Goal: Task Accomplishment & Management: Use online tool/utility

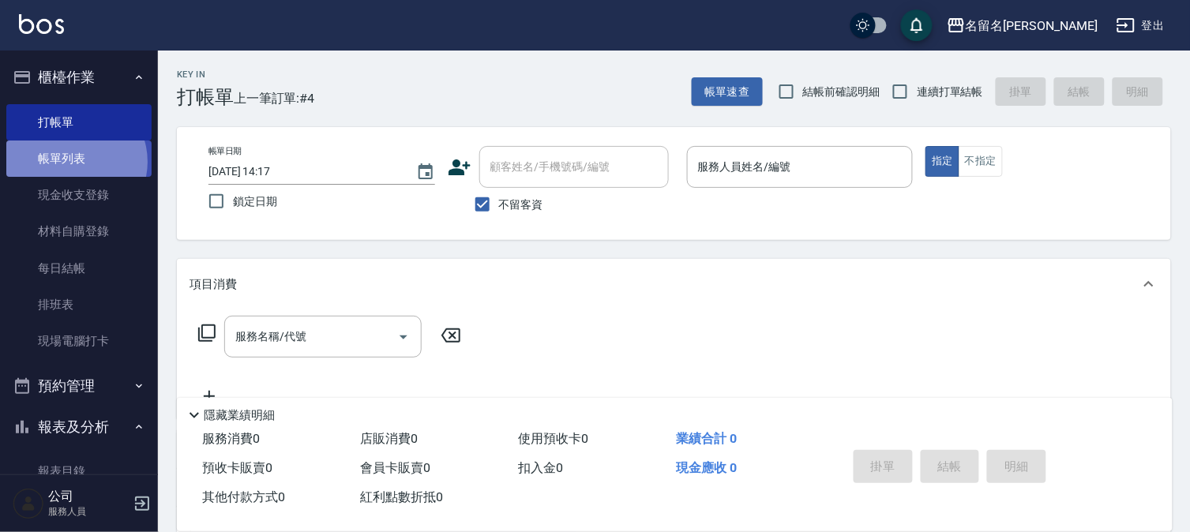
click at [73, 162] on link "帳單列表" at bounding box center [78, 159] width 145 height 36
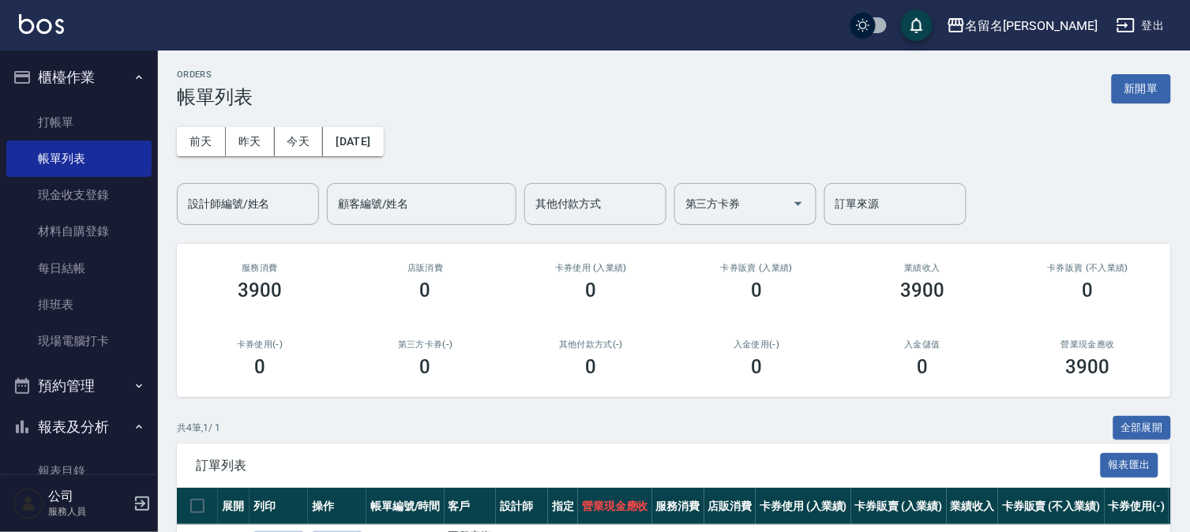
click at [69, 456] on link "報表目錄" at bounding box center [78, 471] width 145 height 36
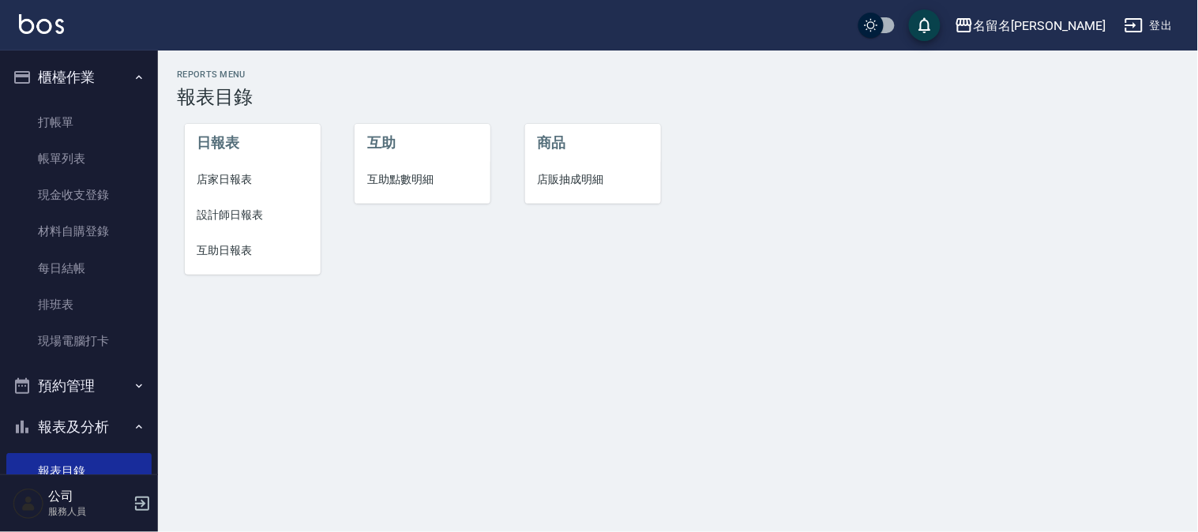
click at [231, 207] on span "設計師日報表" at bounding box center [252, 215] width 111 height 17
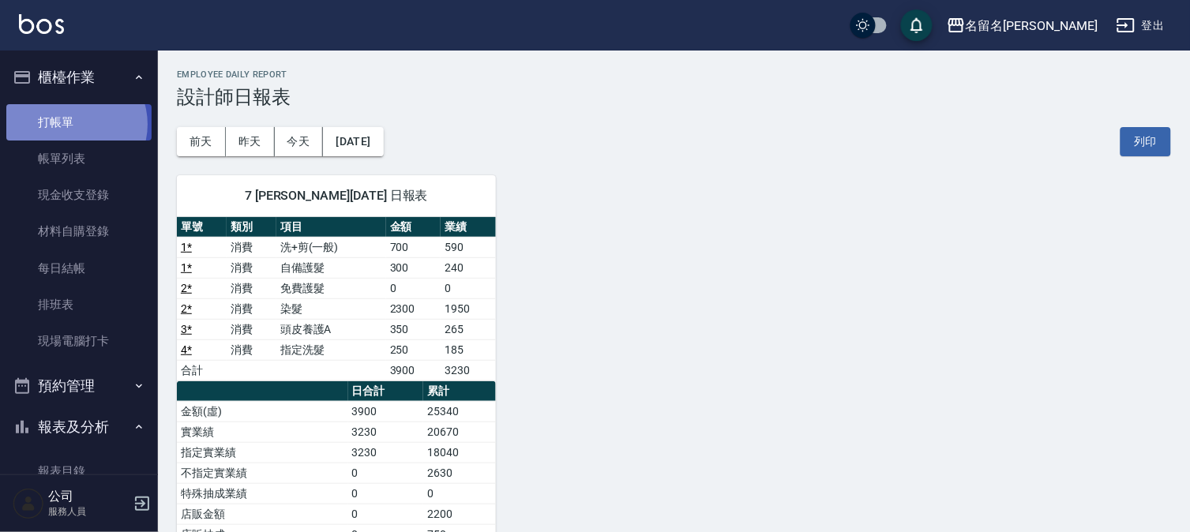
click at [72, 124] on link "打帳單" at bounding box center [78, 122] width 145 height 36
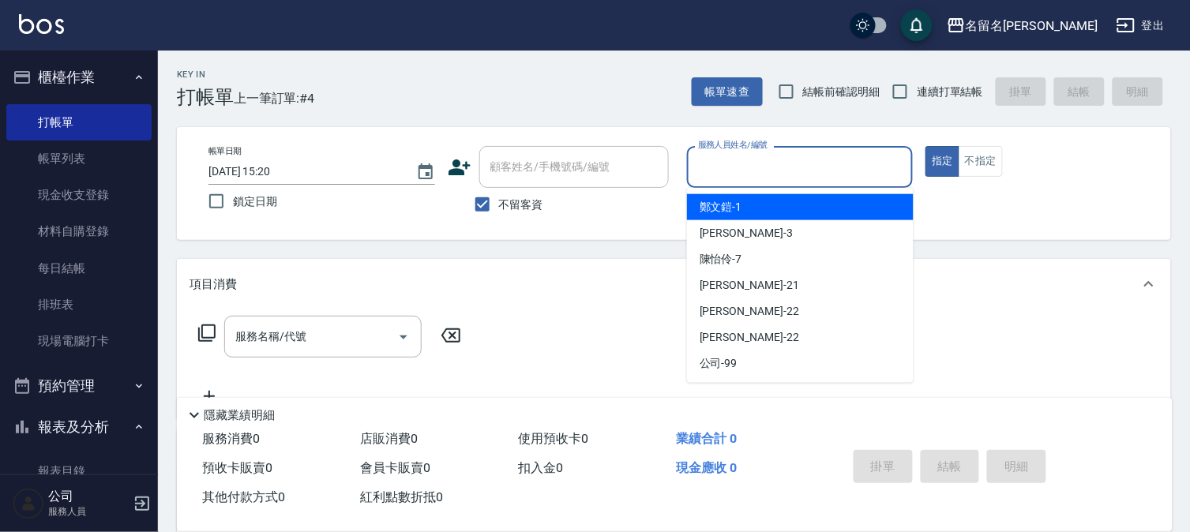
drag, startPoint x: 843, startPoint y: 175, endPoint x: 796, endPoint y: 206, distance: 56.9
click at [843, 174] on input "服務人員姓名/編號" at bounding box center [800, 167] width 212 height 28
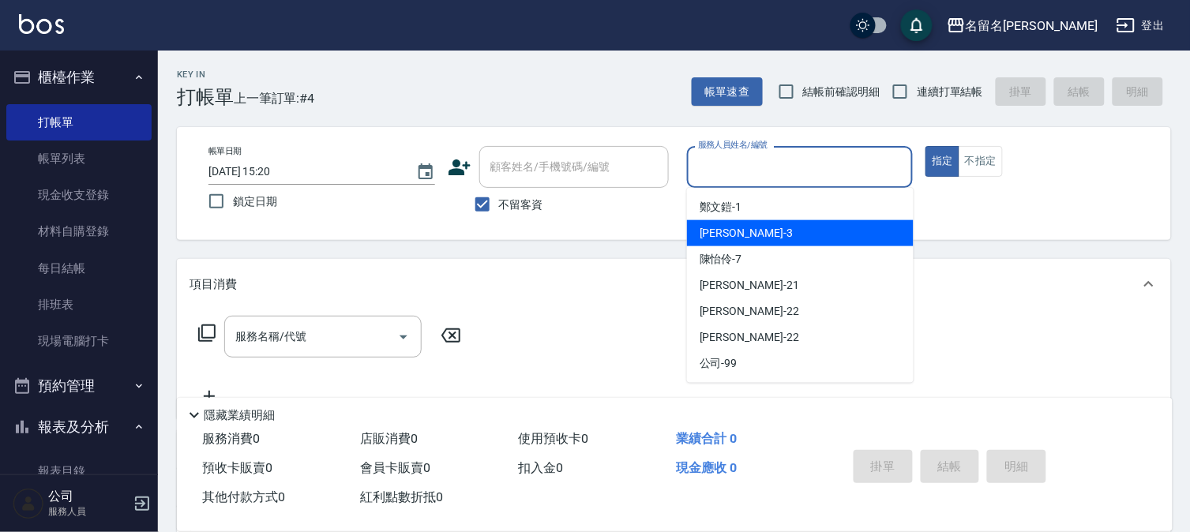
click at [753, 226] on div "[PERSON_NAME]-3" at bounding box center [800, 233] width 227 height 26
type input "[PERSON_NAME]-3"
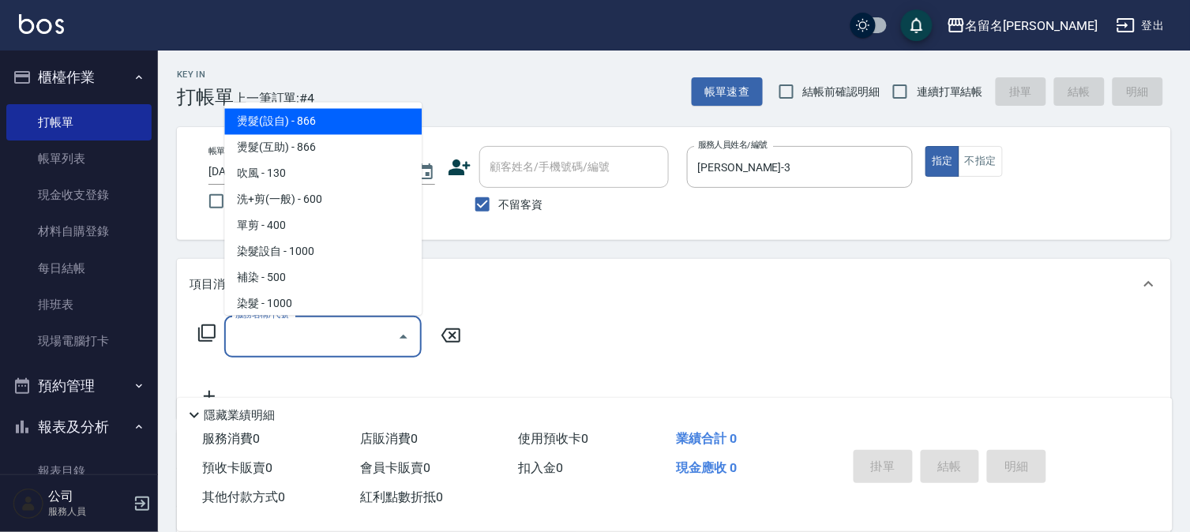
click at [363, 333] on input "服務名稱/代號" at bounding box center [311, 337] width 160 height 28
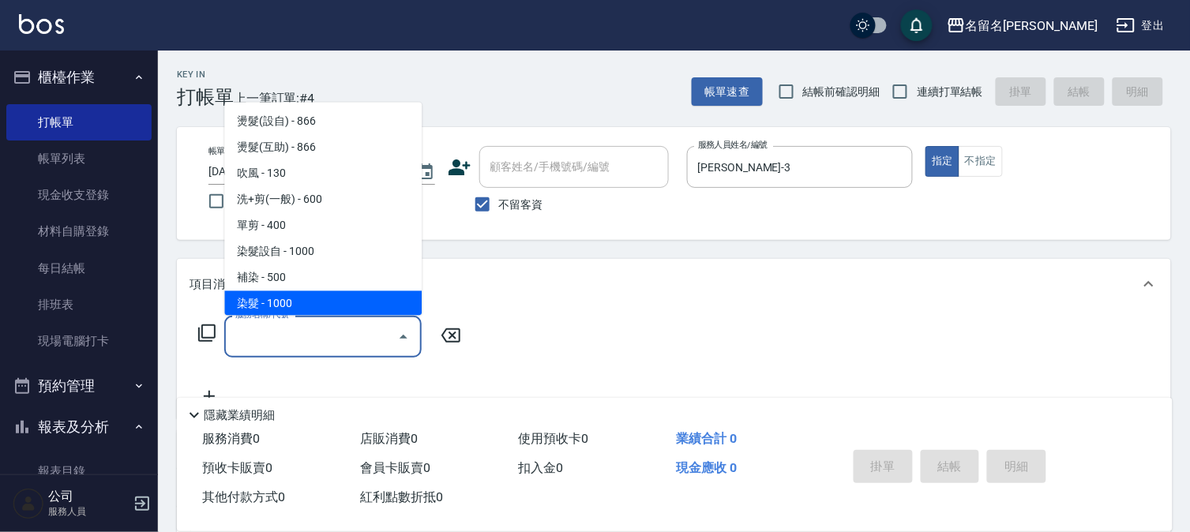
click at [343, 351] on div "服務名稱/代號" at bounding box center [322, 337] width 197 height 42
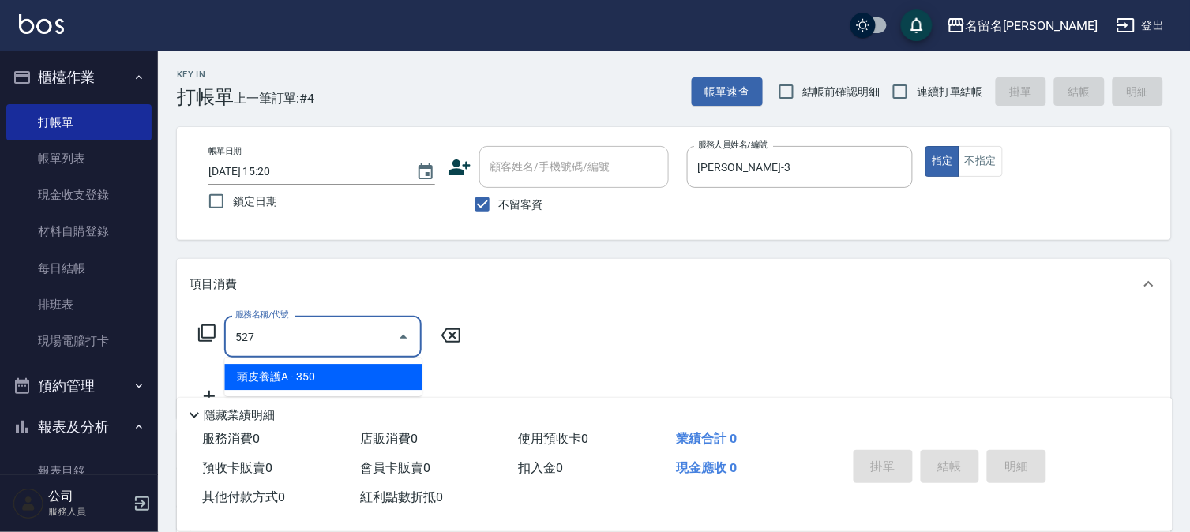
type input "頭皮養護A(527)"
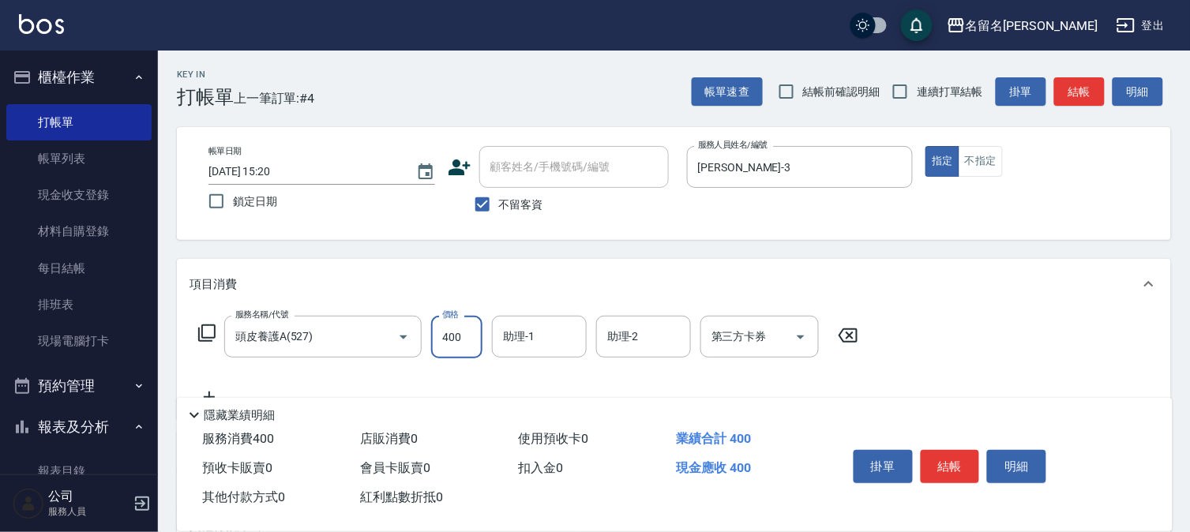
type input "400"
drag, startPoint x: 531, startPoint y: 317, endPoint x: 522, endPoint y: 332, distance: 18.0
click at [524, 330] on div "助理-1" at bounding box center [539, 337] width 95 height 42
click at [522, 332] on input "助理-1" at bounding box center [539, 337] width 81 height 28
click at [521, 333] on input "助理-1" at bounding box center [539, 337] width 81 height 28
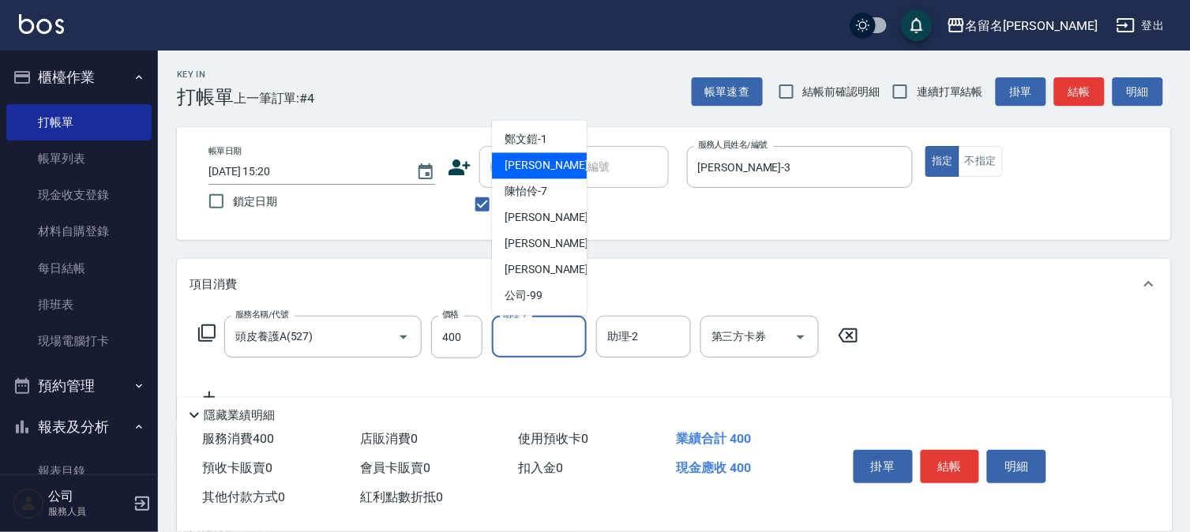
click at [528, 167] on span "[PERSON_NAME]-3" at bounding box center [551, 166] width 93 height 17
type input "[PERSON_NAME]-3"
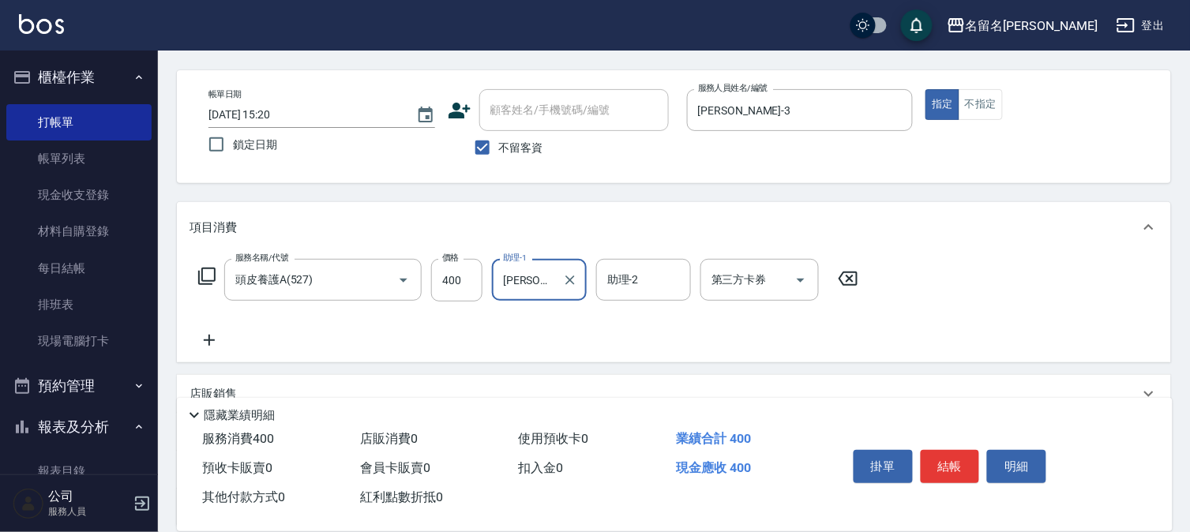
scroll to position [88, 0]
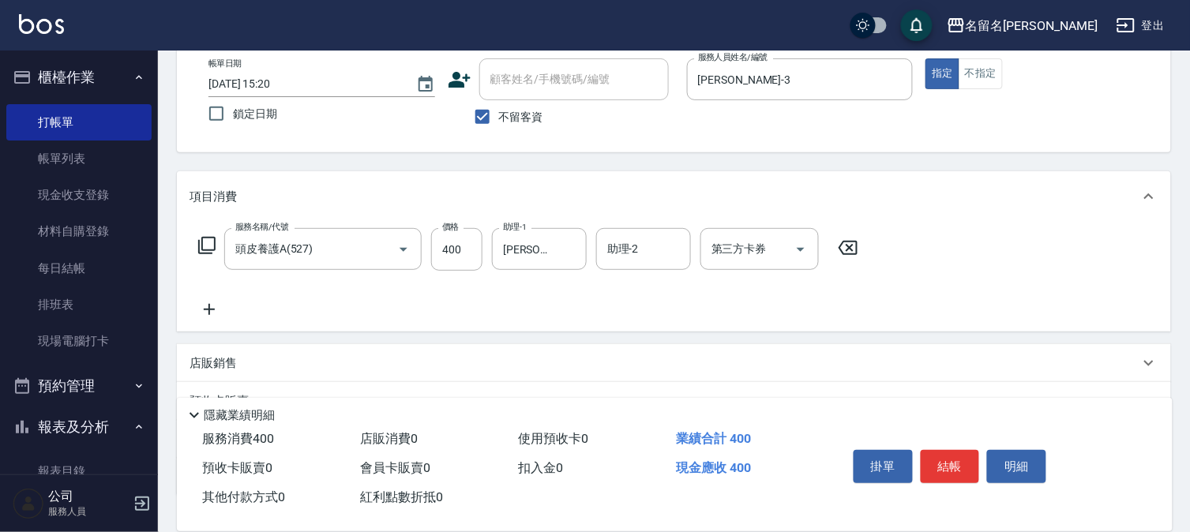
click at [213, 306] on icon at bounding box center [209, 309] width 39 height 19
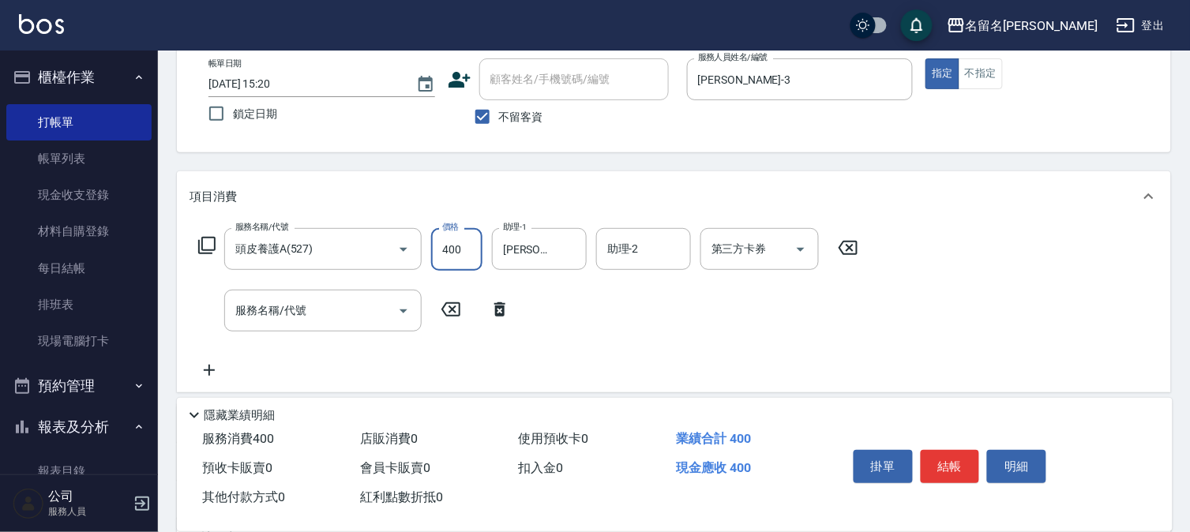
click at [461, 241] on input "400" at bounding box center [456, 249] width 51 height 43
type input "450"
click at [956, 453] on button "結帳" at bounding box center [950, 466] width 59 height 33
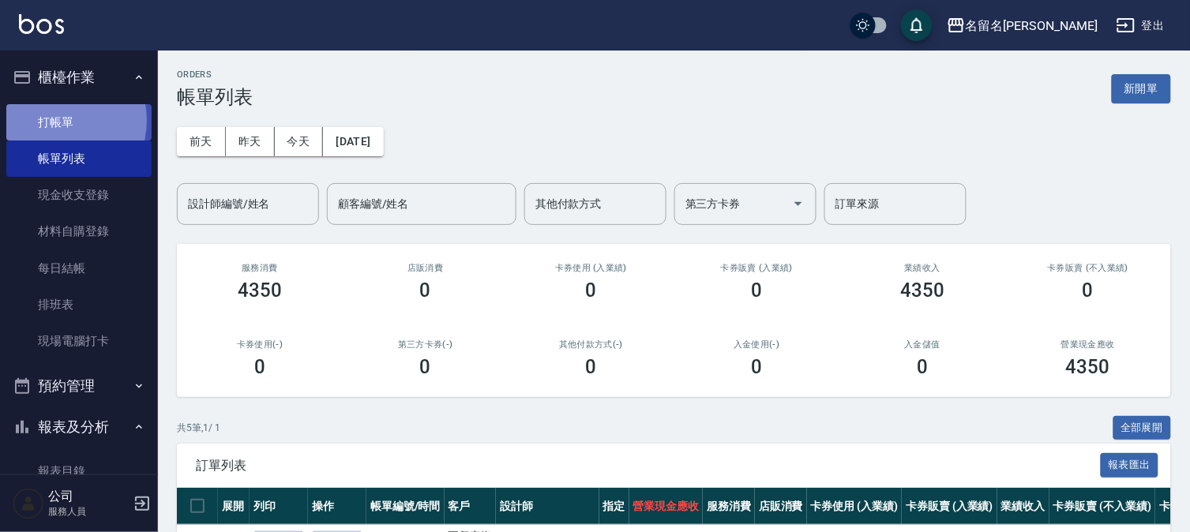
click at [58, 120] on link "打帳單" at bounding box center [78, 122] width 145 height 36
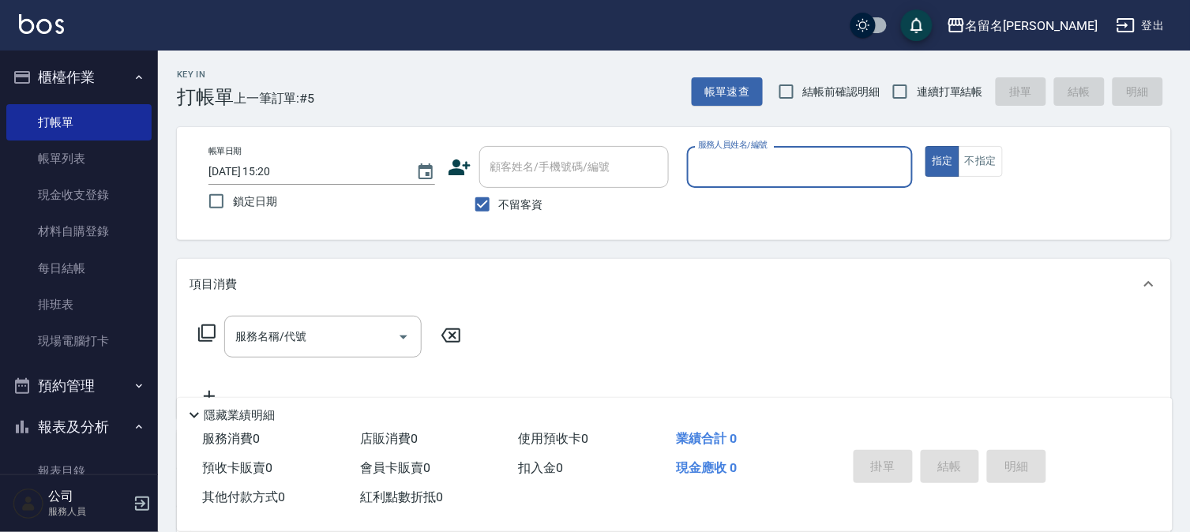
drag, startPoint x: 759, startPoint y: 171, endPoint x: 759, endPoint y: 183, distance: 12.6
click at [759, 175] on input "服務人員姓名/編號" at bounding box center [800, 167] width 212 height 28
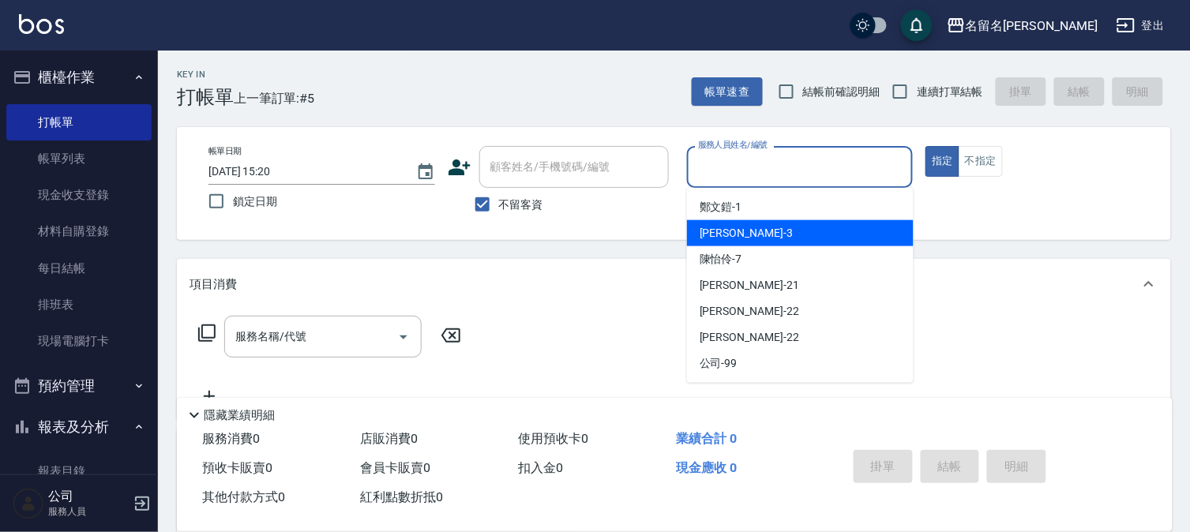
click at [756, 226] on div "[PERSON_NAME]-3" at bounding box center [800, 233] width 227 height 26
type input "[PERSON_NAME]-3"
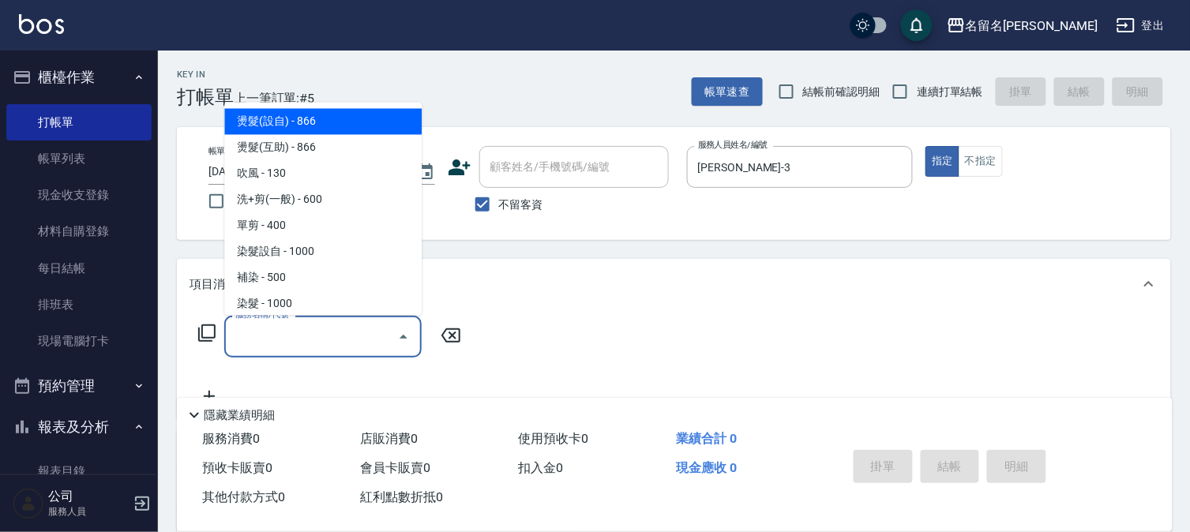
click at [345, 335] on input "服務名稱/代號" at bounding box center [311, 337] width 160 height 28
click at [337, 332] on input "服務名稱/代號" at bounding box center [311, 337] width 160 height 28
click at [336, 336] on input "服務名稱/代號" at bounding box center [311, 337] width 160 height 28
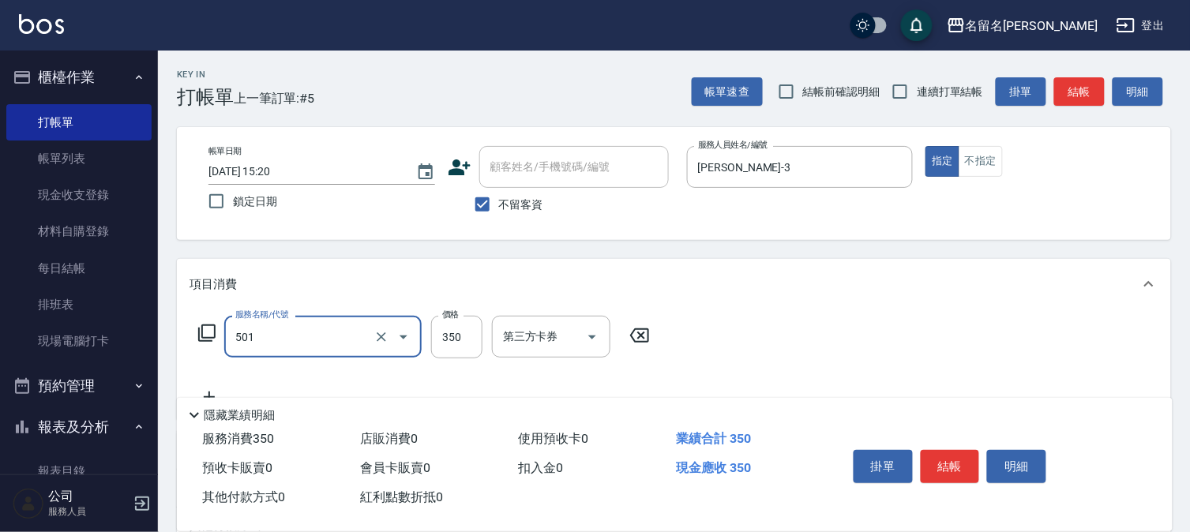
type input "P.S洗髮(501)"
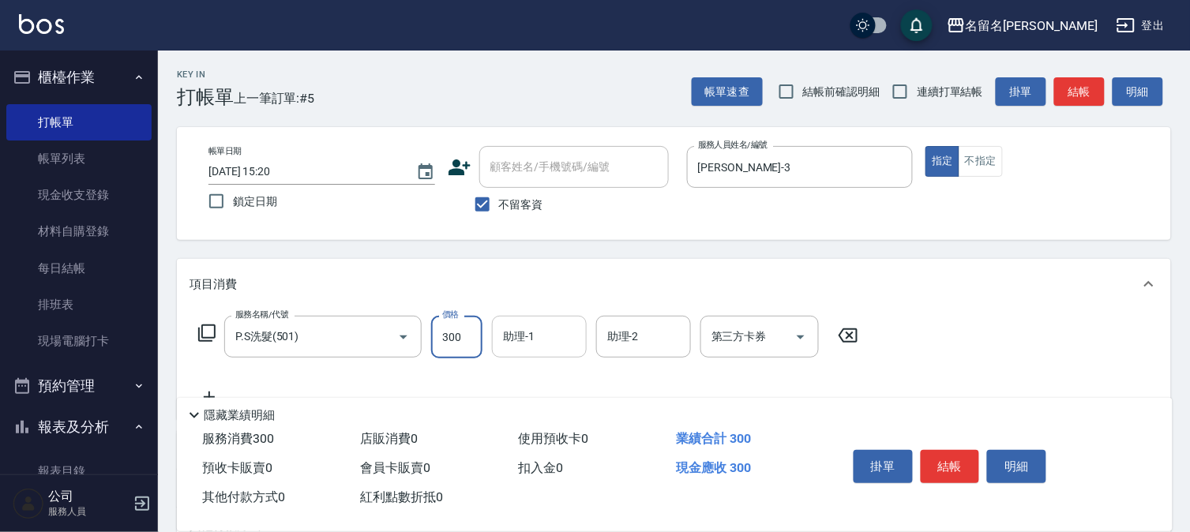
type input "300"
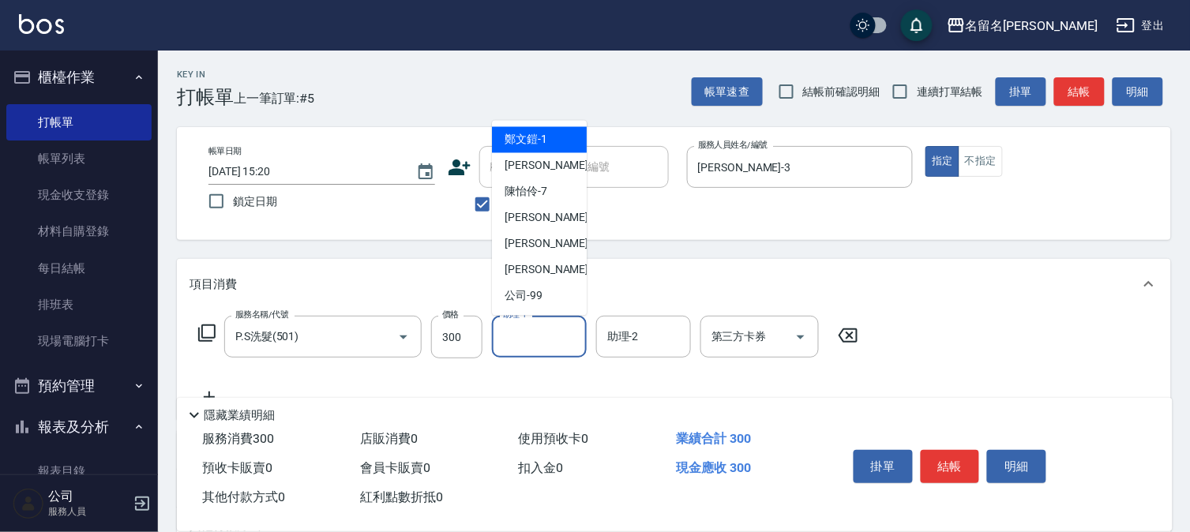
click at [529, 336] on input "助理-1" at bounding box center [539, 337] width 81 height 28
click at [550, 160] on div "[PERSON_NAME]-3" at bounding box center [539, 166] width 95 height 26
type input "[PERSON_NAME]-3"
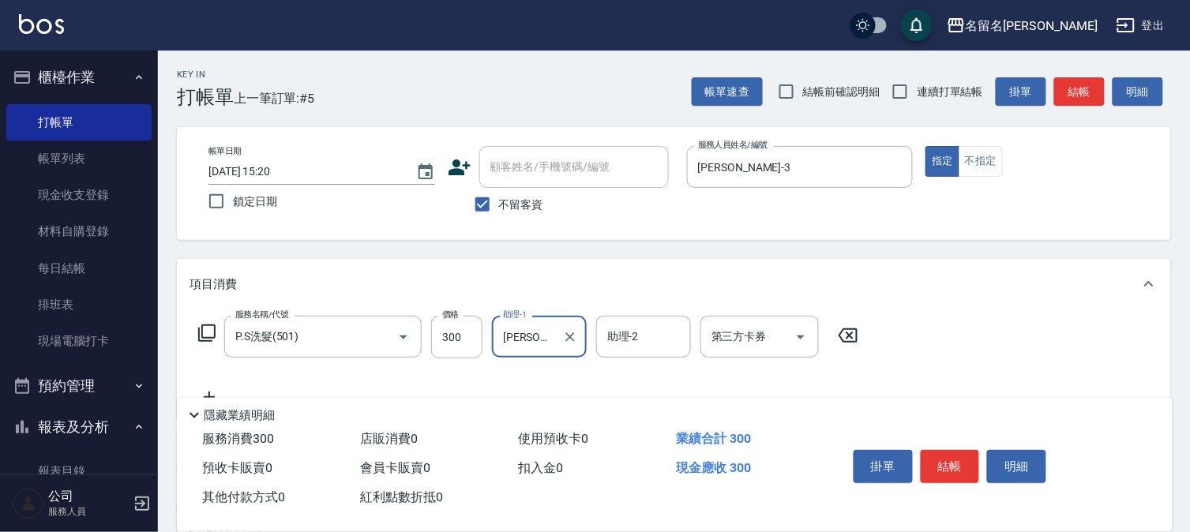
scroll to position [175, 0]
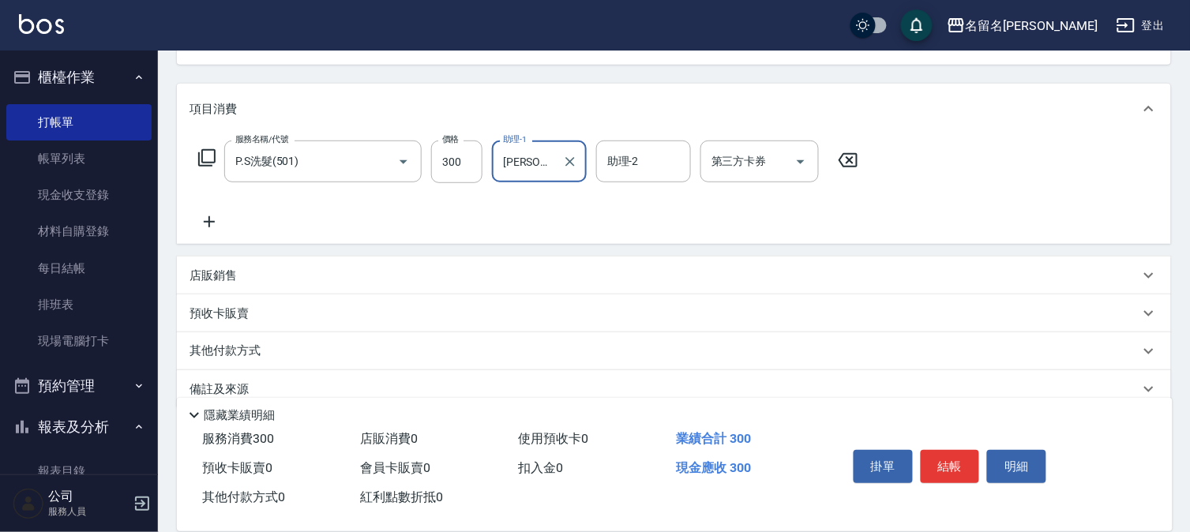
click at [208, 217] on icon at bounding box center [209, 221] width 39 height 19
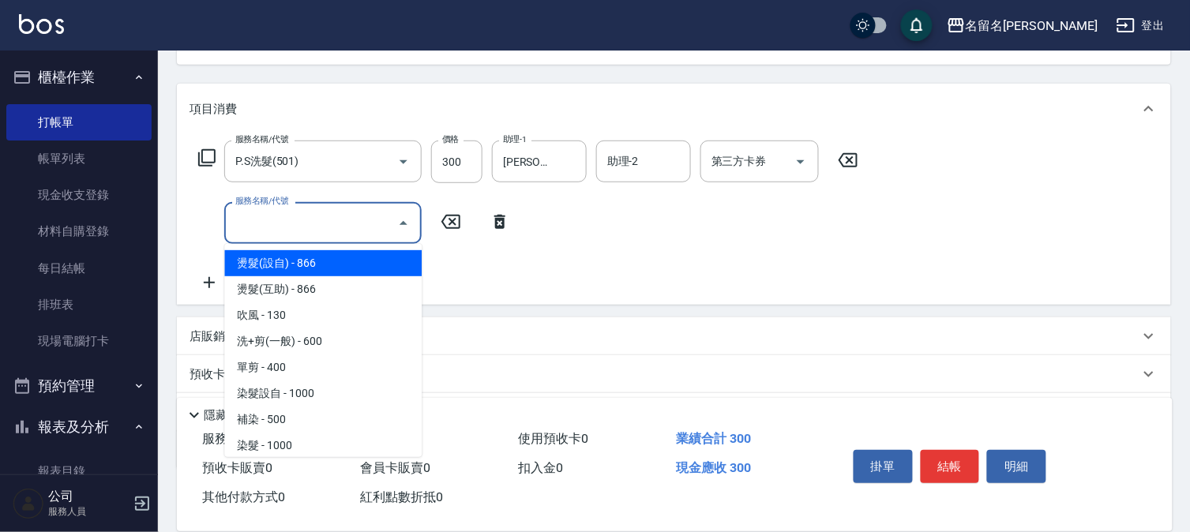
click at [248, 217] on input "服務名稱/代號" at bounding box center [311, 223] width 160 height 28
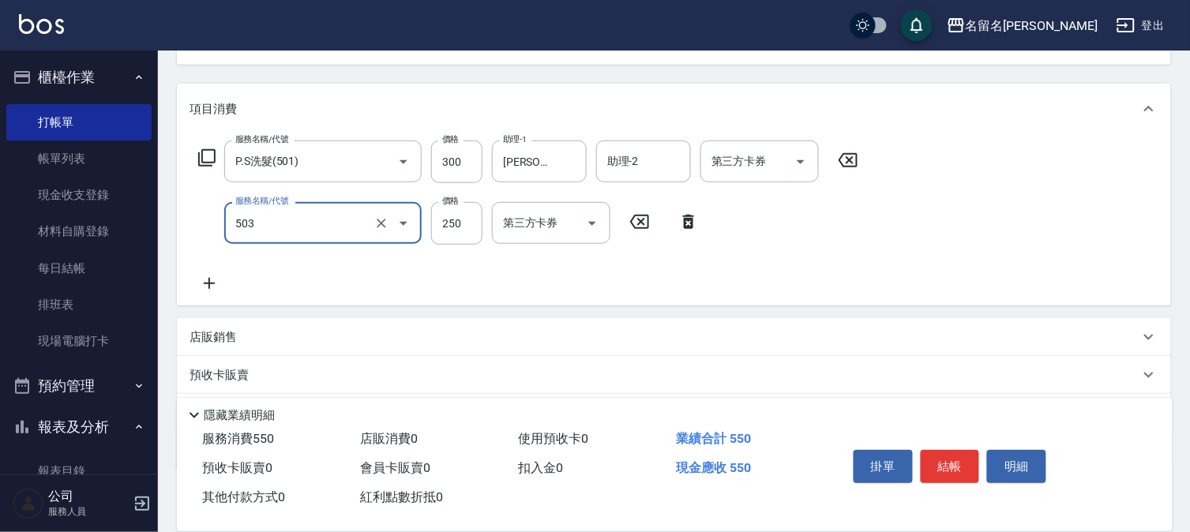
type input "指定洗髮(503)"
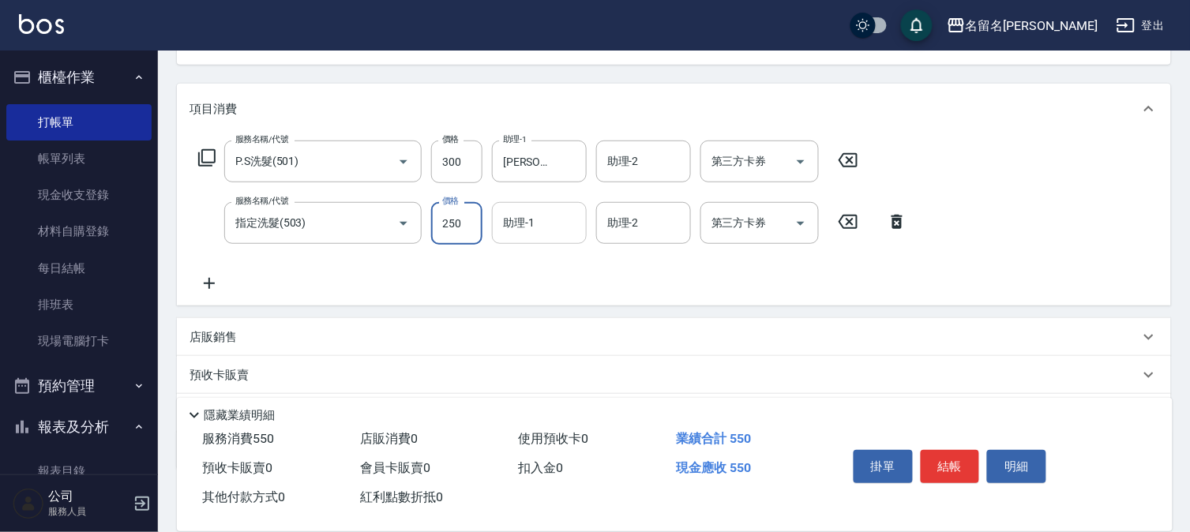
click at [551, 214] on input "助理-1" at bounding box center [539, 223] width 81 height 28
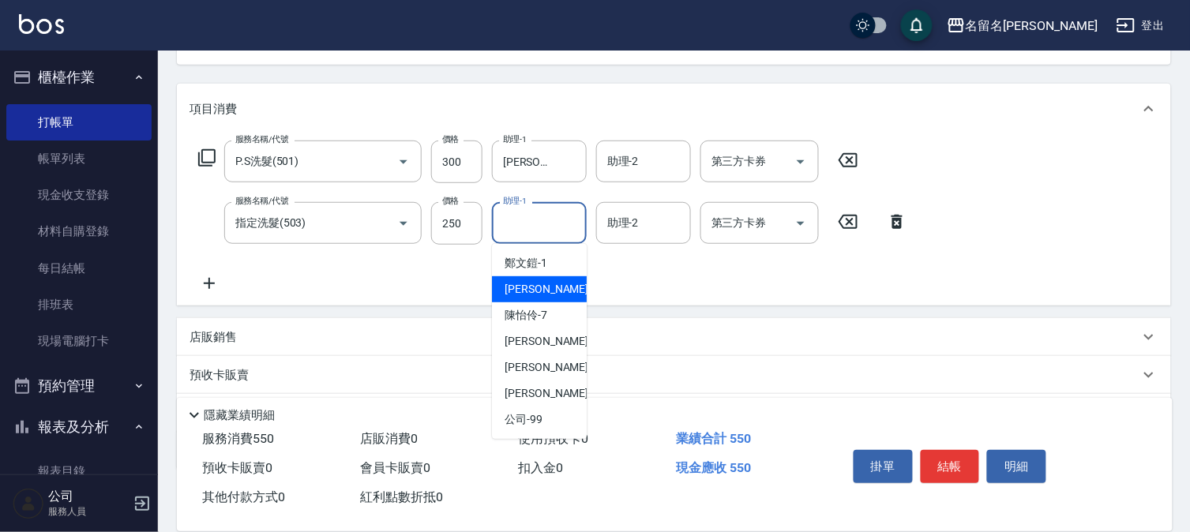
click at [546, 283] on span "[PERSON_NAME]-3" at bounding box center [551, 289] width 93 height 17
type input "[PERSON_NAME]-3"
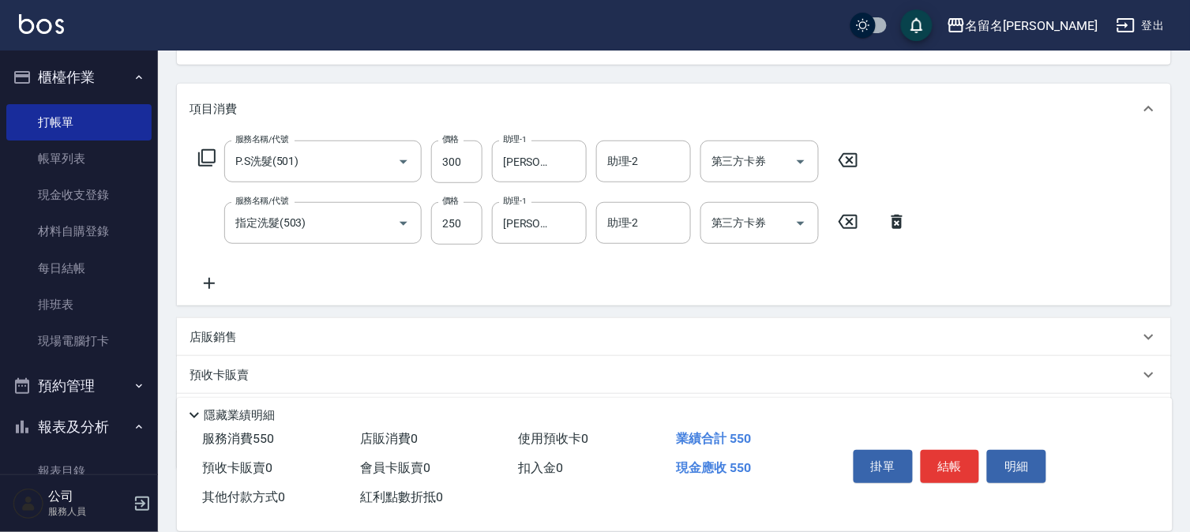
drag, startPoint x: 215, startPoint y: 278, endPoint x: 227, endPoint y: 278, distance: 11.8
click at [227, 278] on icon at bounding box center [209, 283] width 39 height 19
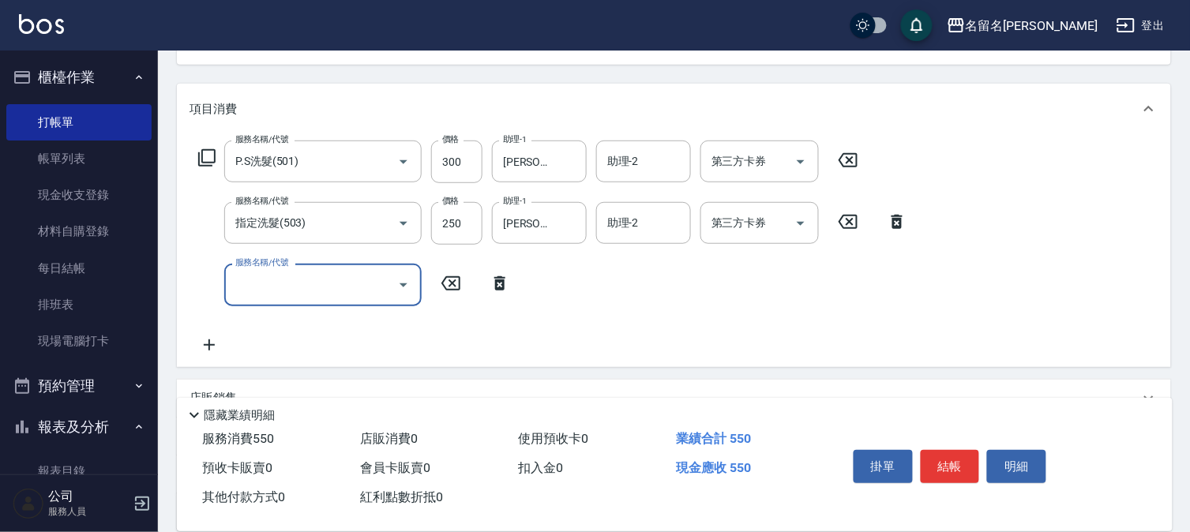
click at [254, 279] on input "服務名稱/代號" at bounding box center [311, 285] width 160 height 28
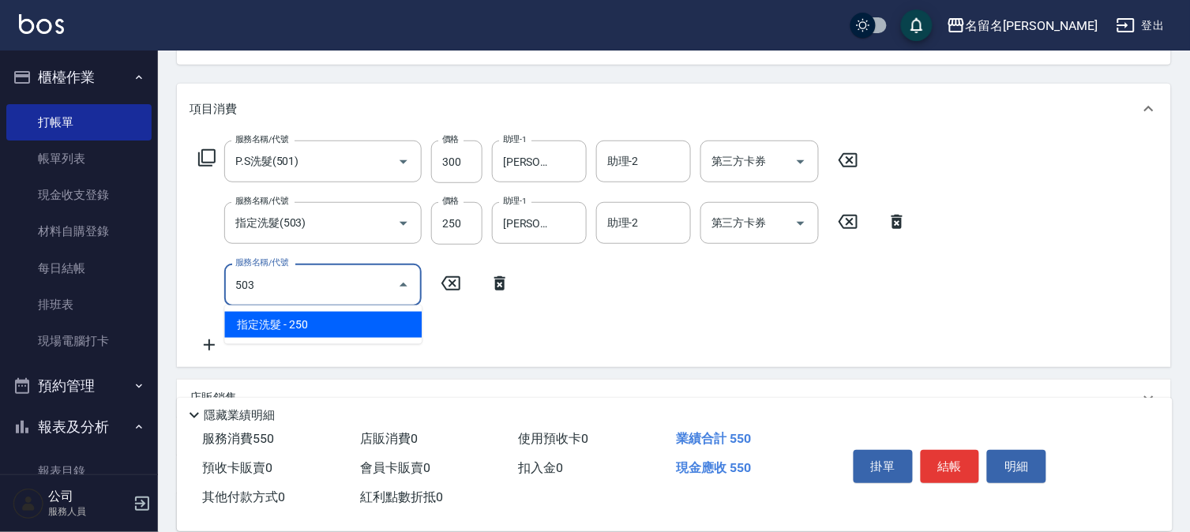
type input "指定洗髮(503)"
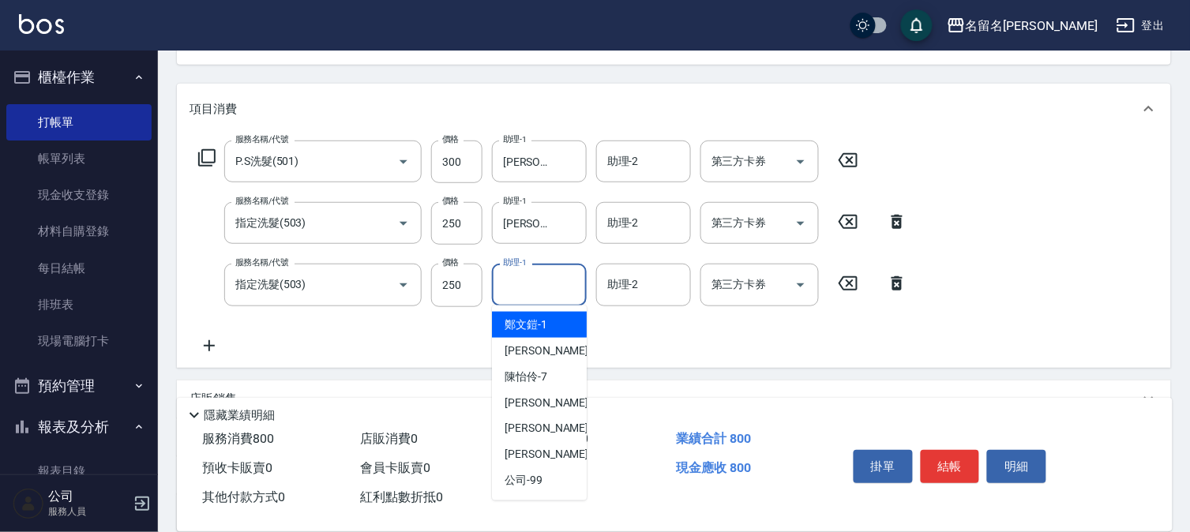
drag, startPoint x: 530, startPoint y: 289, endPoint x: 537, endPoint y: 319, distance: 30.8
click at [532, 289] on input "助理-1" at bounding box center [539, 285] width 81 height 28
click at [537, 341] on div "[PERSON_NAME]-3" at bounding box center [539, 351] width 95 height 26
type input "[PERSON_NAME]-3"
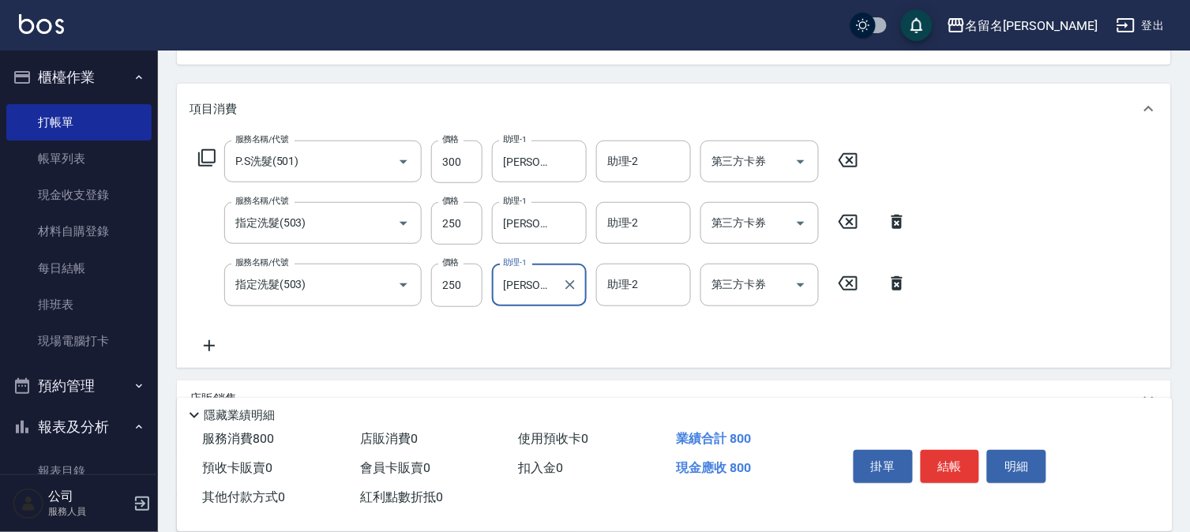
scroll to position [263, 0]
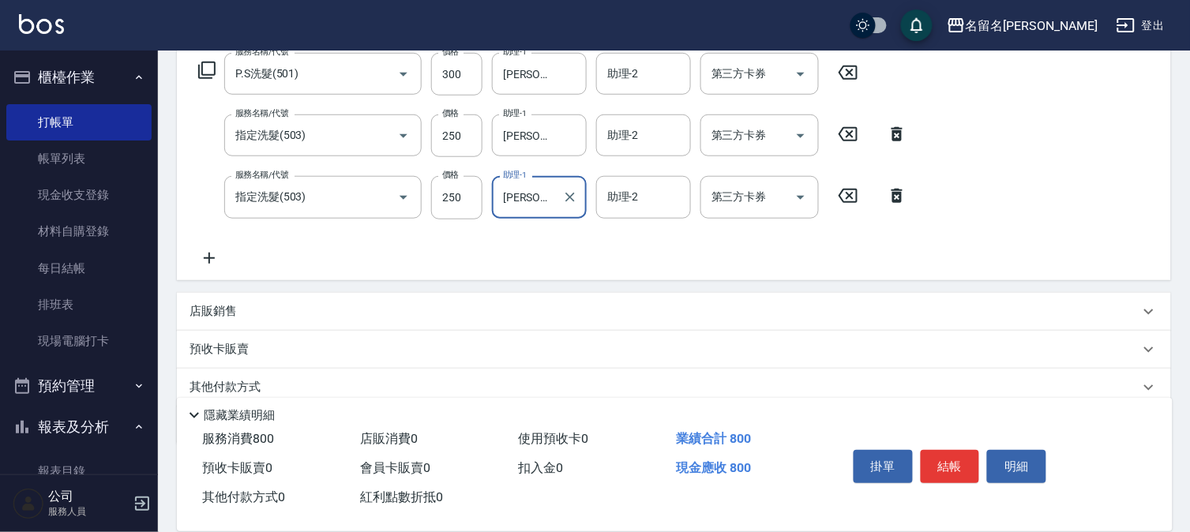
click at [935, 451] on button "結帳" at bounding box center [950, 466] width 59 height 33
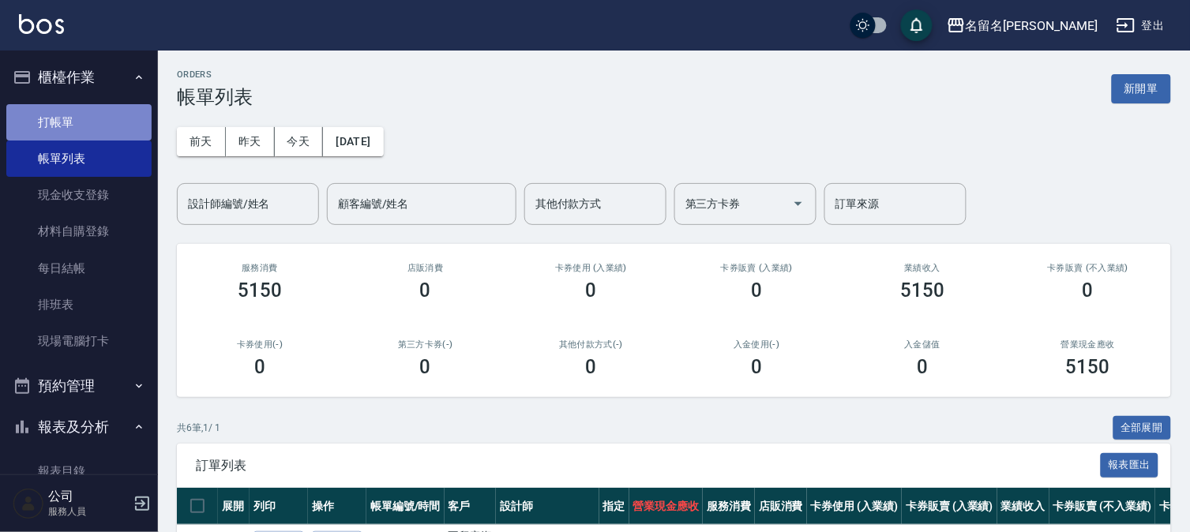
click at [81, 119] on link "打帳單" at bounding box center [78, 122] width 145 height 36
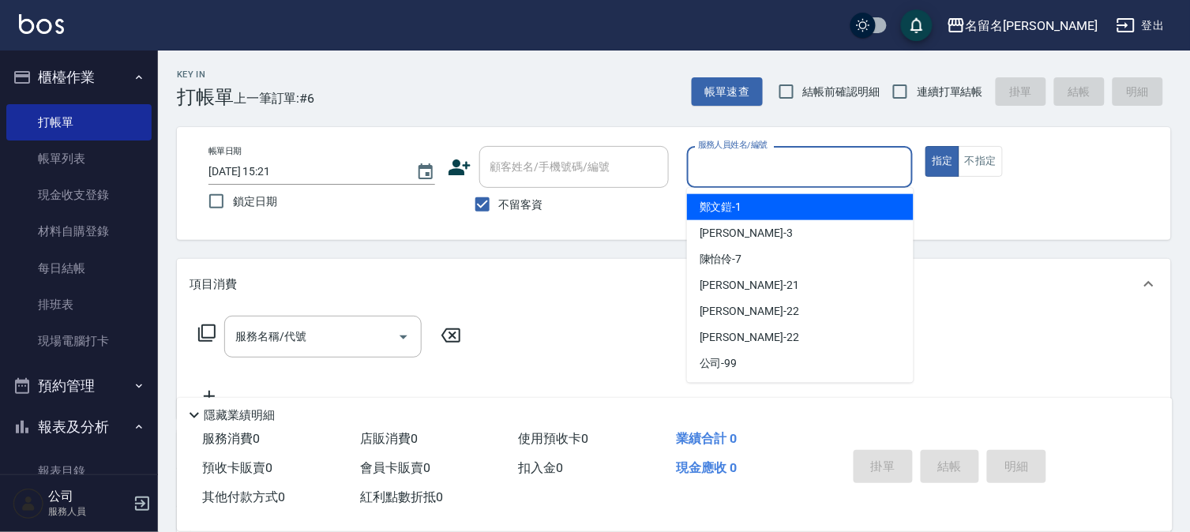
click at [763, 171] on input "服務人員姓名/編號" at bounding box center [800, 167] width 212 height 28
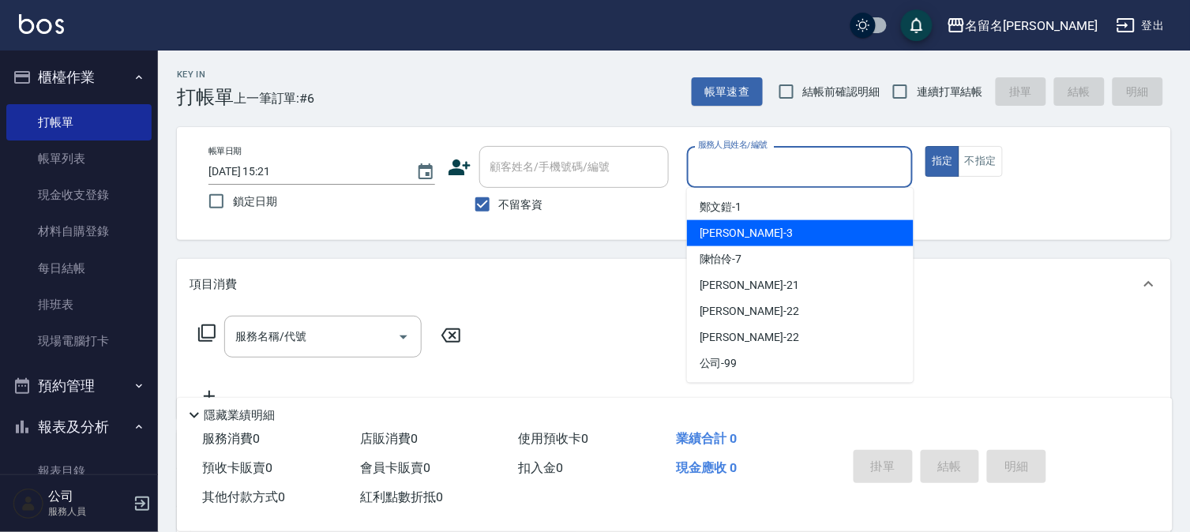
click at [742, 229] on span "[PERSON_NAME]-3" at bounding box center [746, 233] width 93 height 17
type input "[PERSON_NAME]-3"
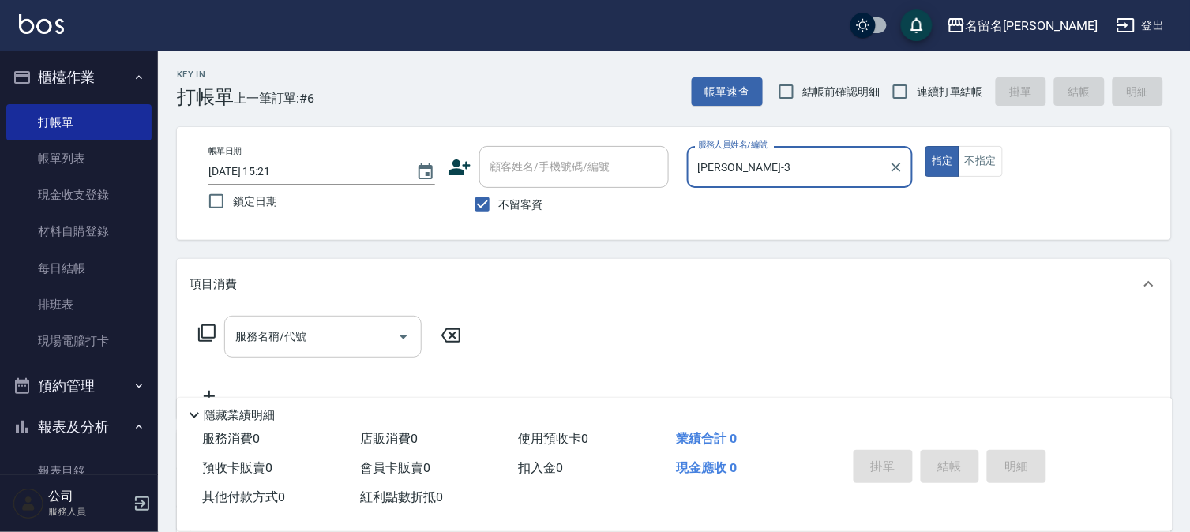
click at [259, 336] on input "服務名稱/代號" at bounding box center [311, 337] width 160 height 28
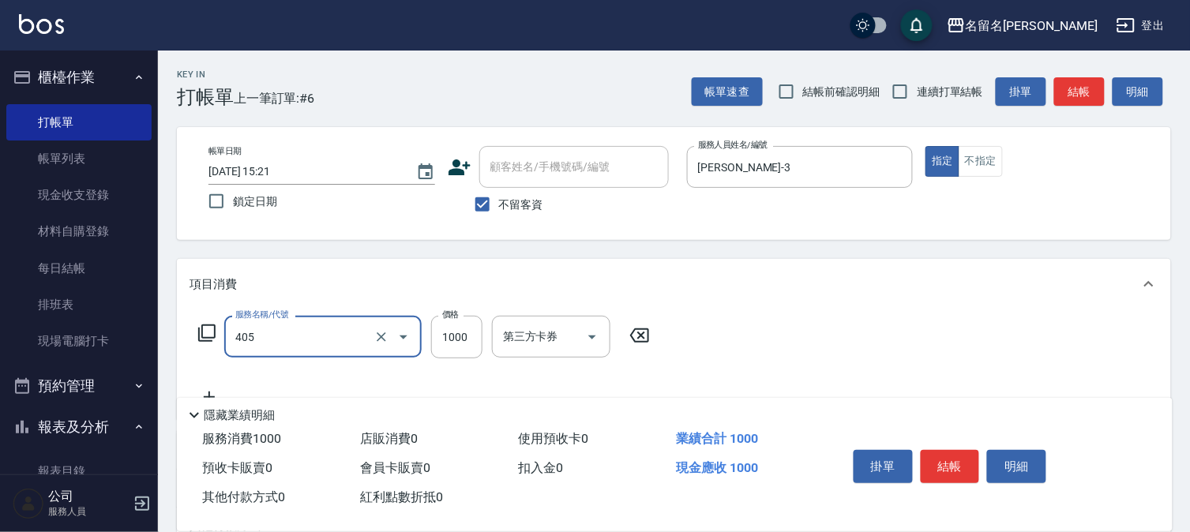
type input "染髮(405)"
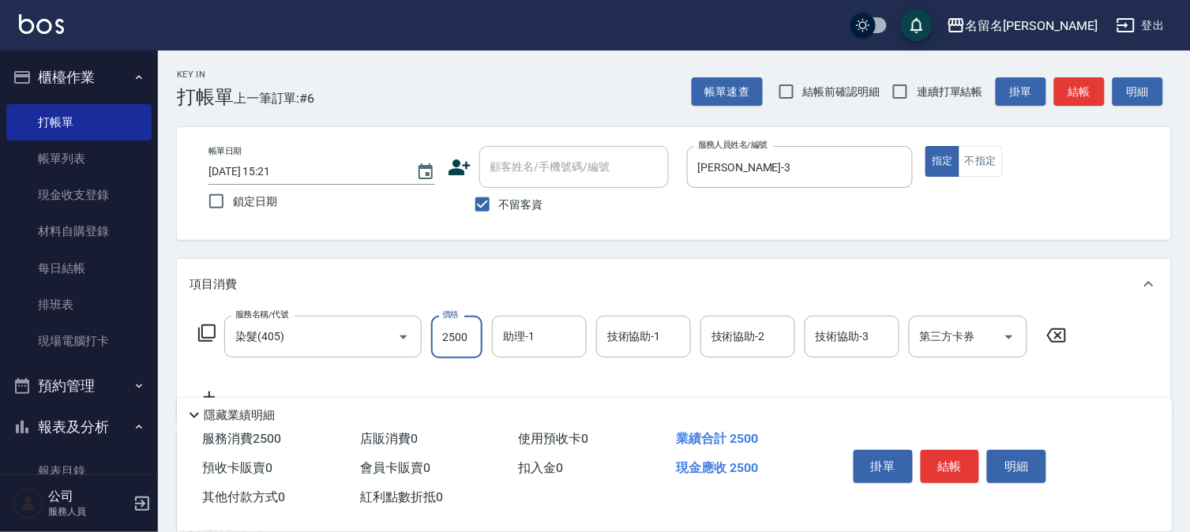
type input "2500"
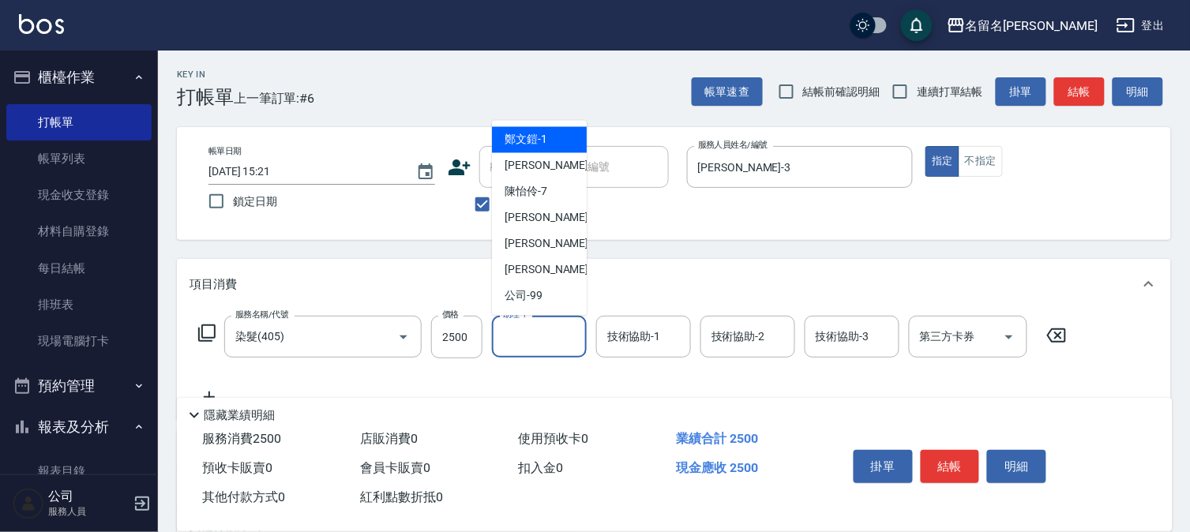
drag, startPoint x: 527, startPoint y: 340, endPoint x: 556, endPoint y: 276, distance: 69.6
click at [528, 338] on input "助理-1" at bounding box center [539, 337] width 81 height 28
click at [573, 156] on div "[PERSON_NAME]-3" at bounding box center [539, 166] width 95 height 26
type input "[PERSON_NAME]-3"
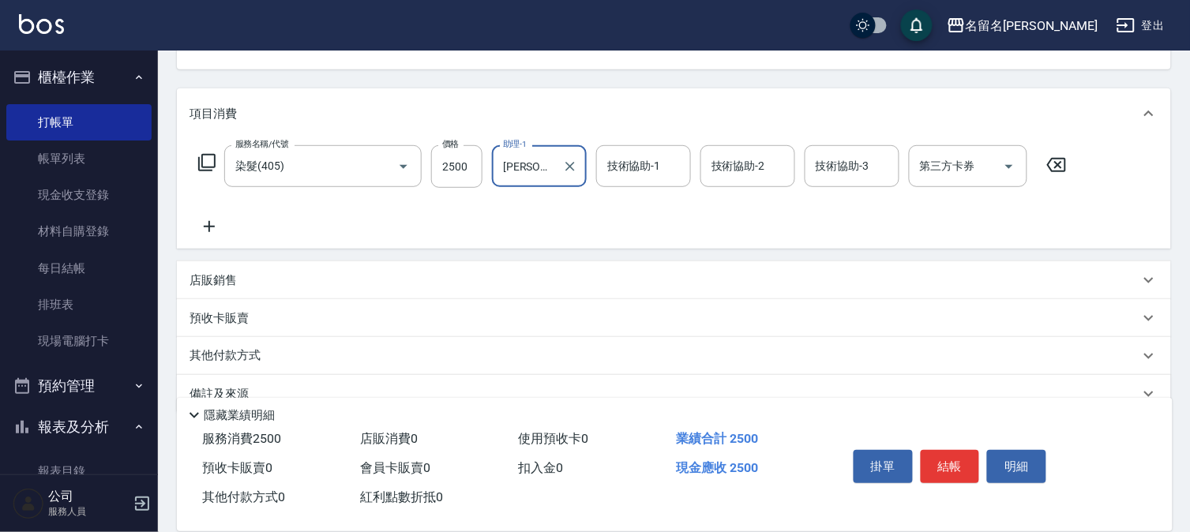
scroll to position [175, 0]
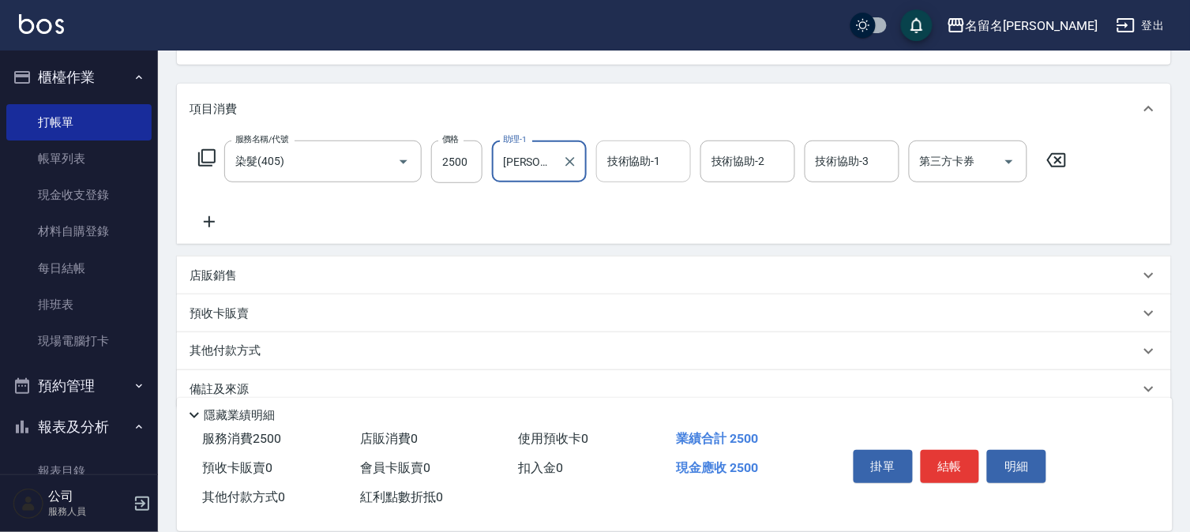
drag, startPoint x: 633, startPoint y: 167, endPoint x: 640, endPoint y: 176, distance: 11.7
click at [633, 167] on input "技術協助-1" at bounding box center [643, 162] width 81 height 28
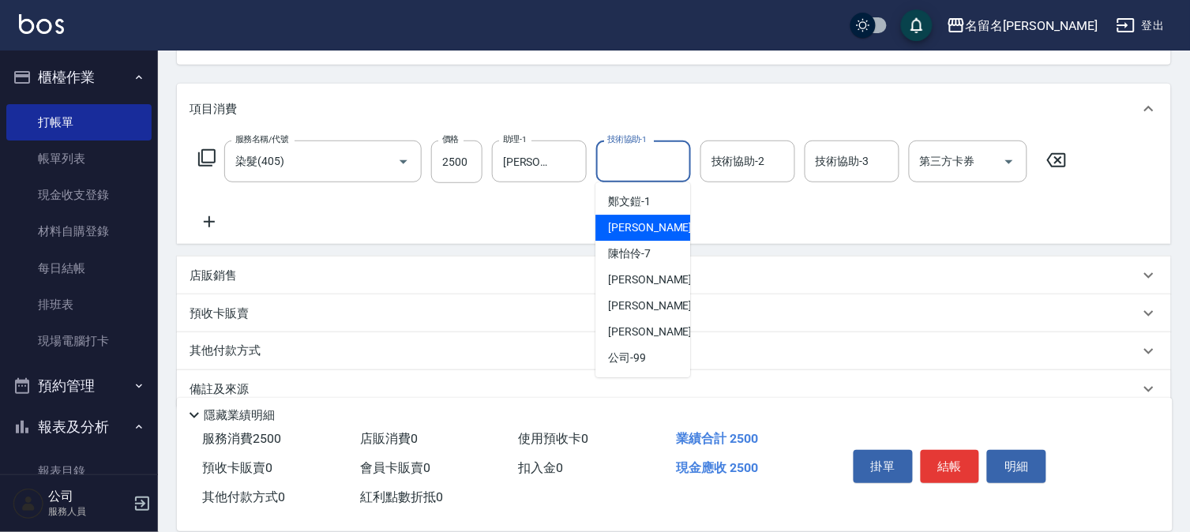
click at [644, 230] on span "[PERSON_NAME]-3" at bounding box center [654, 228] width 93 height 17
type input "[PERSON_NAME]-3"
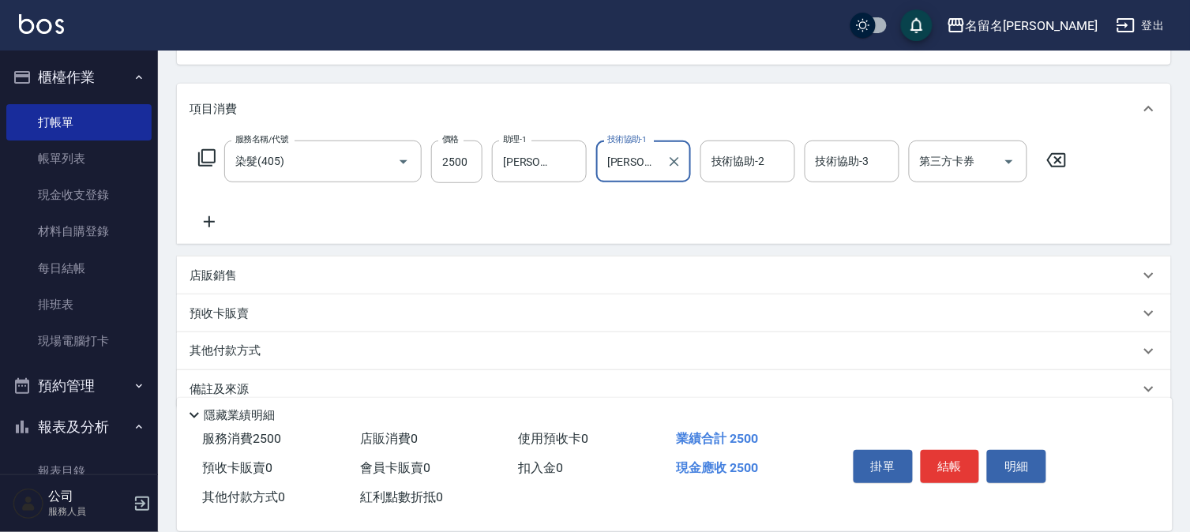
click at [213, 215] on icon at bounding box center [209, 221] width 39 height 19
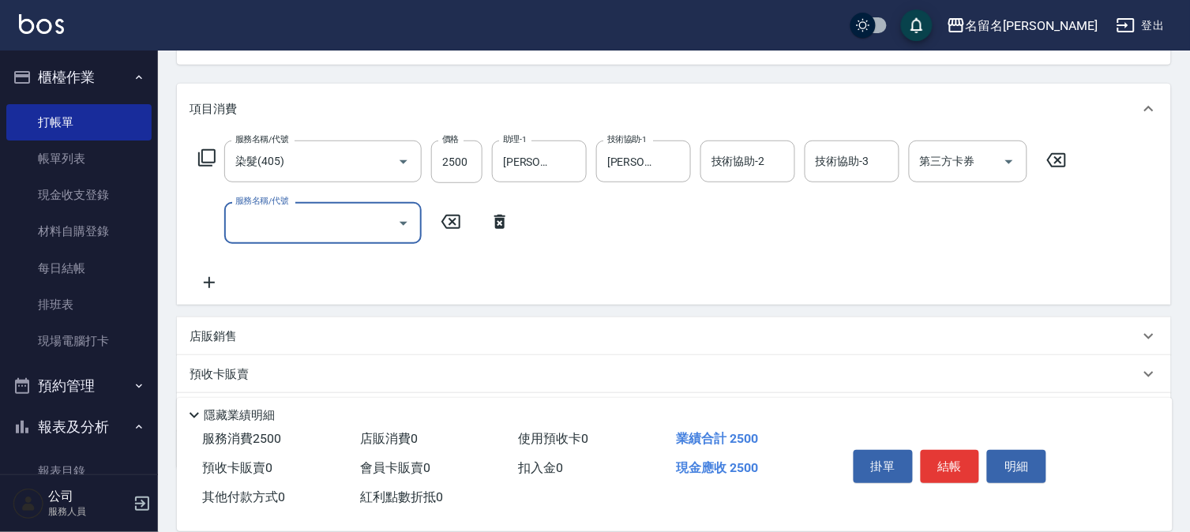
click at [266, 218] on input "服務名稱/代號" at bounding box center [311, 223] width 160 height 28
type input "免費護髮(606)"
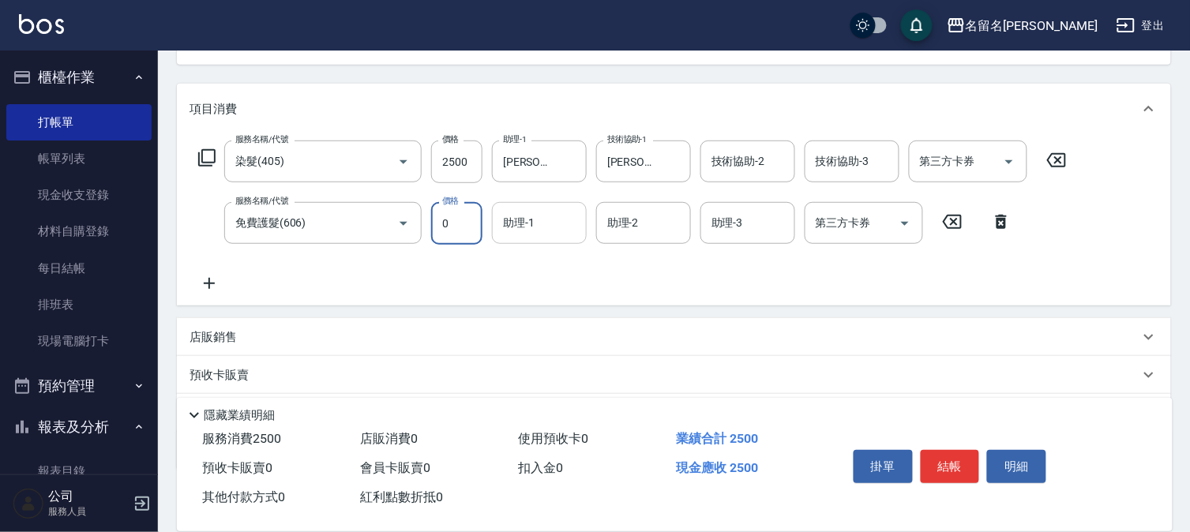
drag, startPoint x: 539, startPoint y: 217, endPoint x: 539, endPoint y: 241, distance: 23.7
click at [539, 219] on input "助理-1" at bounding box center [539, 223] width 81 height 28
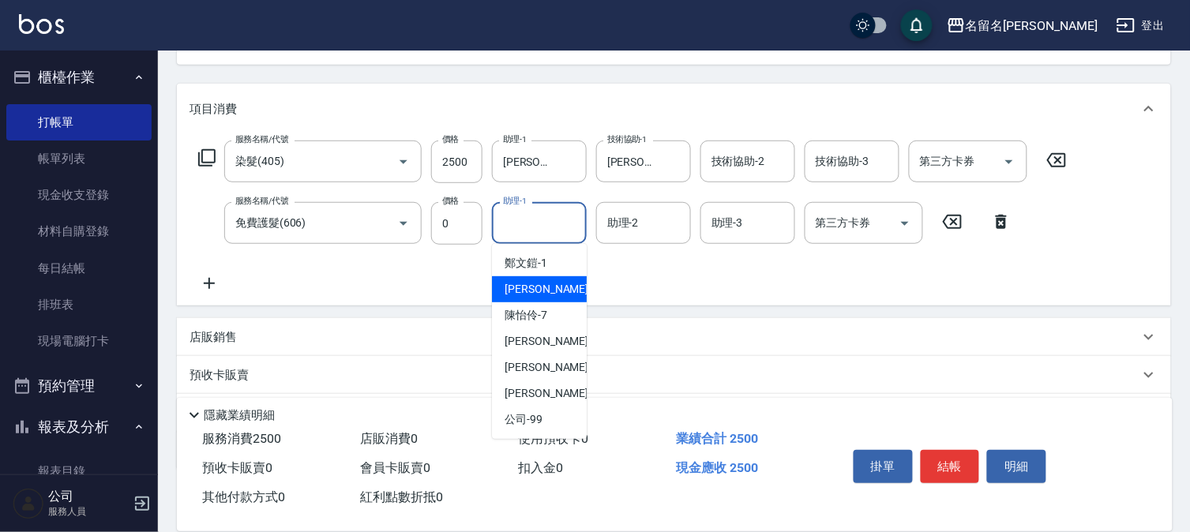
click at [538, 279] on div "[PERSON_NAME]-3" at bounding box center [539, 289] width 95 height 26
type input "[PERSON_NAME]-3"
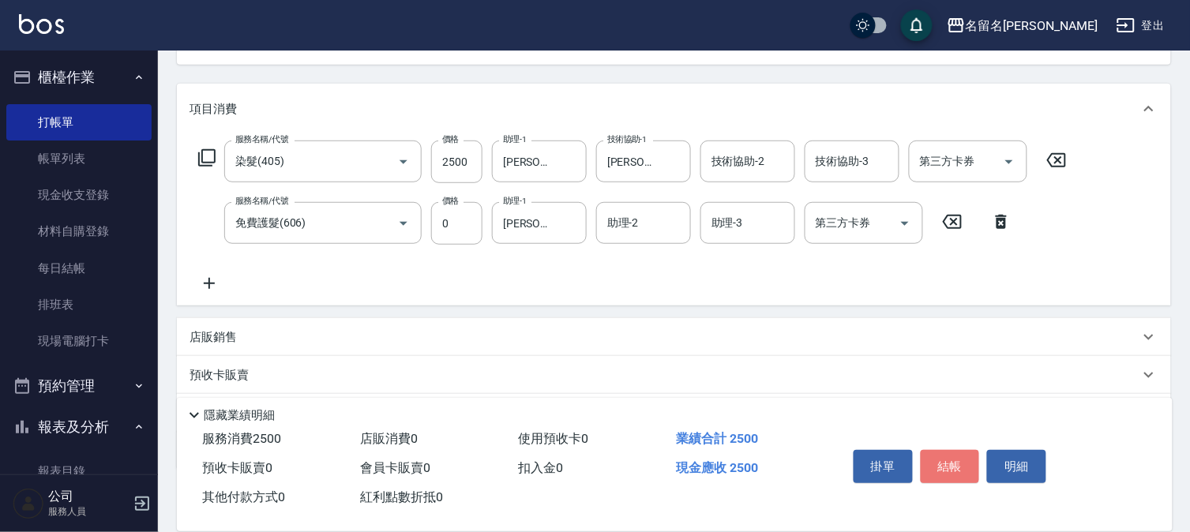
click at [956, 453] on button "結帳" at bounding box center [950, 466] width 59 height 33
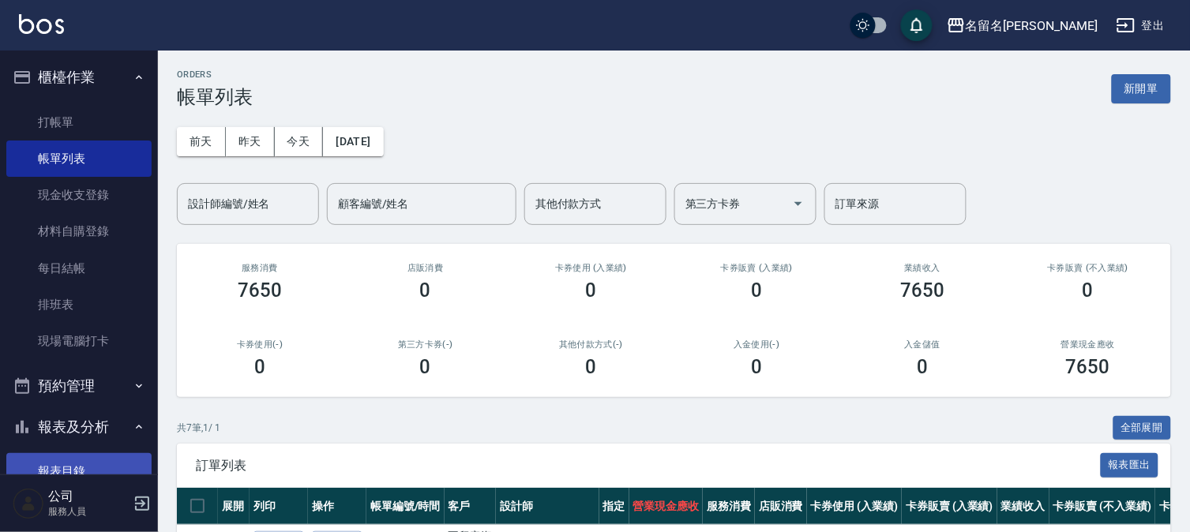
drag, startPoint x: 59, startPoint y: 461, endPoint x: 61, endPoint y: 441, distance: 20.6
click at [58, 460] on link "報表目錄" at bounding box center [78, 471] width 145 height 36
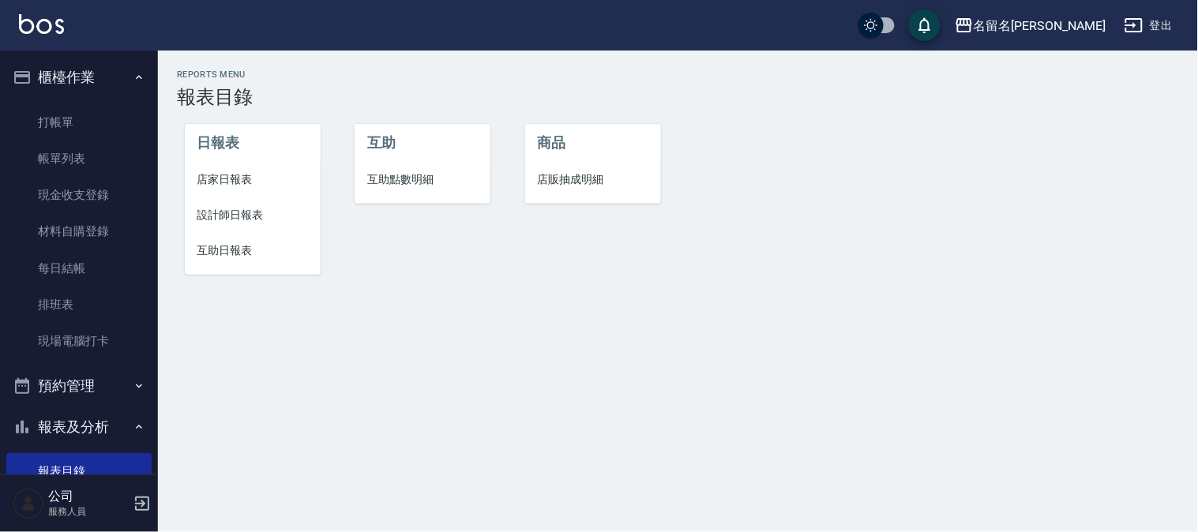
click at [223, 207] on span "設計師日報表" at bounding box center [252, 215] width 111 height 17
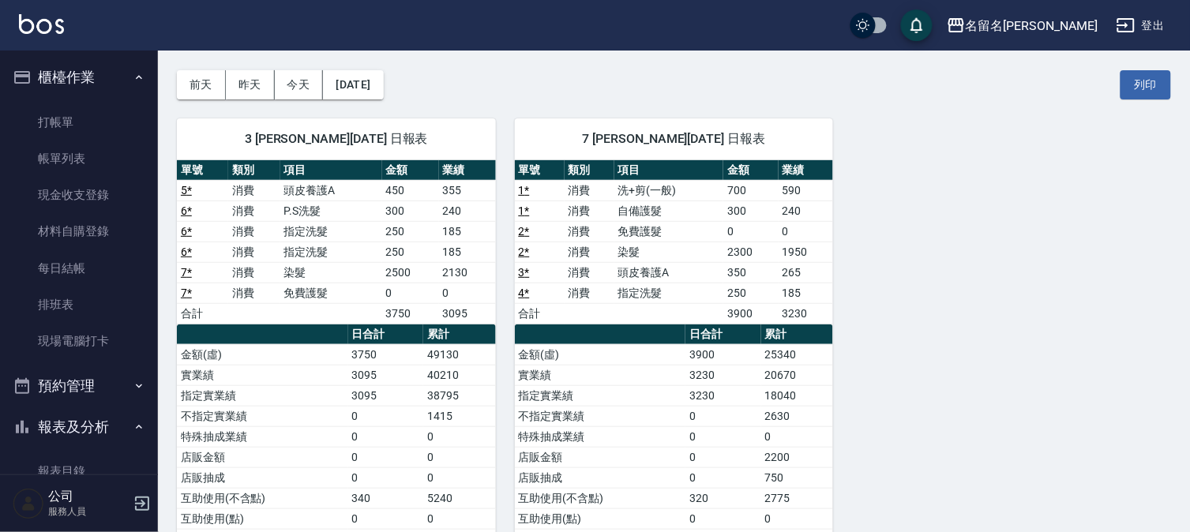
scroll to position [88, 0]
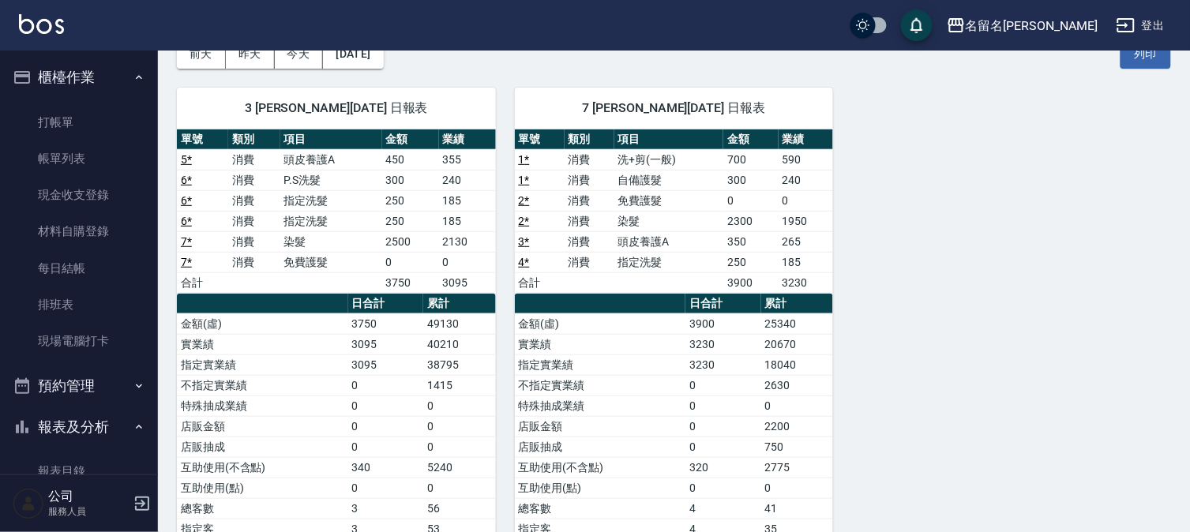
drag, startPoint x: 408, startPoint y: 241, endPoint x: 388, endPoint y: 243, distance: 19.9
drag, startPoint x: 388, startPoint y: 243, endPoint x: 58, endPoint y: 469, distance: 399.3
click at [58, 469] on link "報表目錄" at bounding box center [78, 471] width 145 height 36
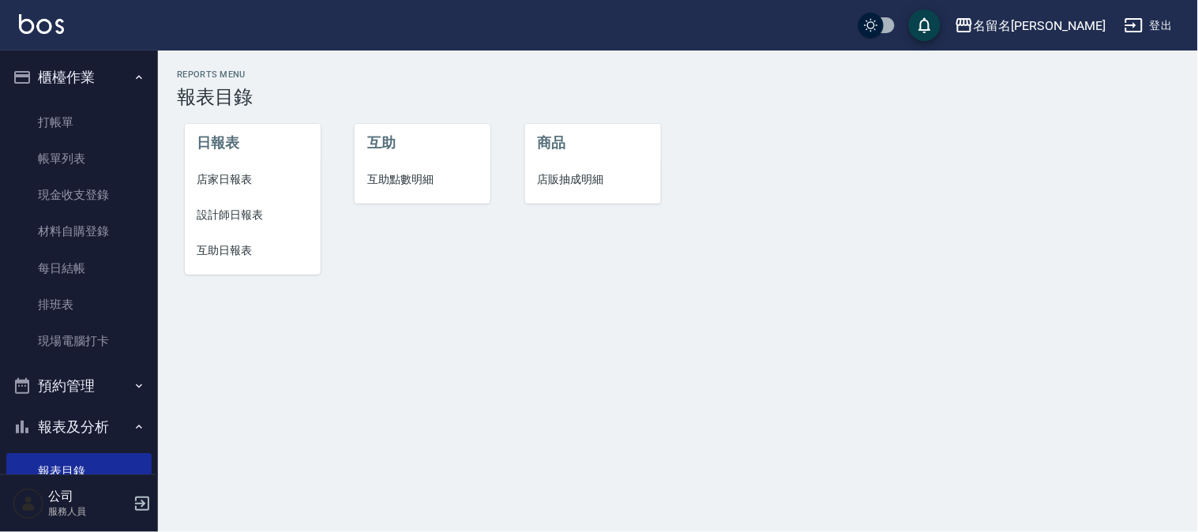
click at [237, 253] on span "互助日報表" at bounding box center [252, 250] width 111 height 17
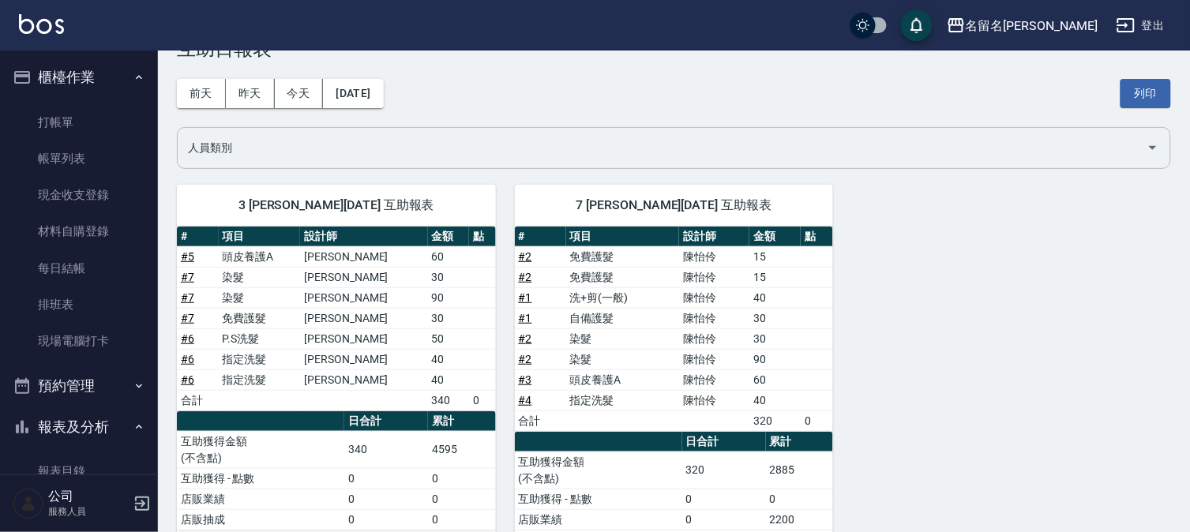
scroll to position [88, 0]
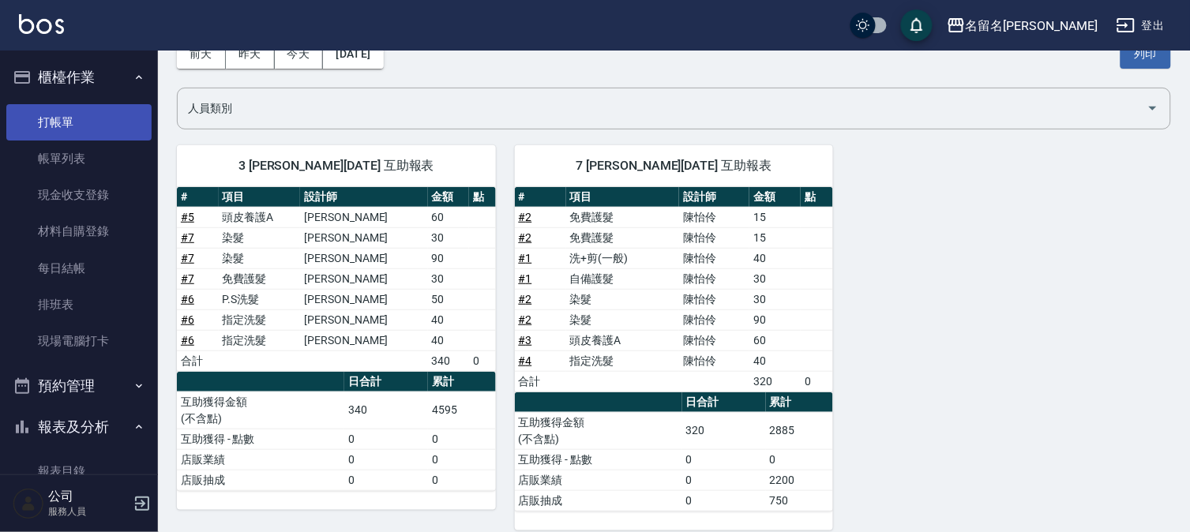
click at [66, 128] on link "打帳單" at bounding box center [78, 122] width 145 height 36
